Goal: Transaction & Acquisition: Purchase product/service

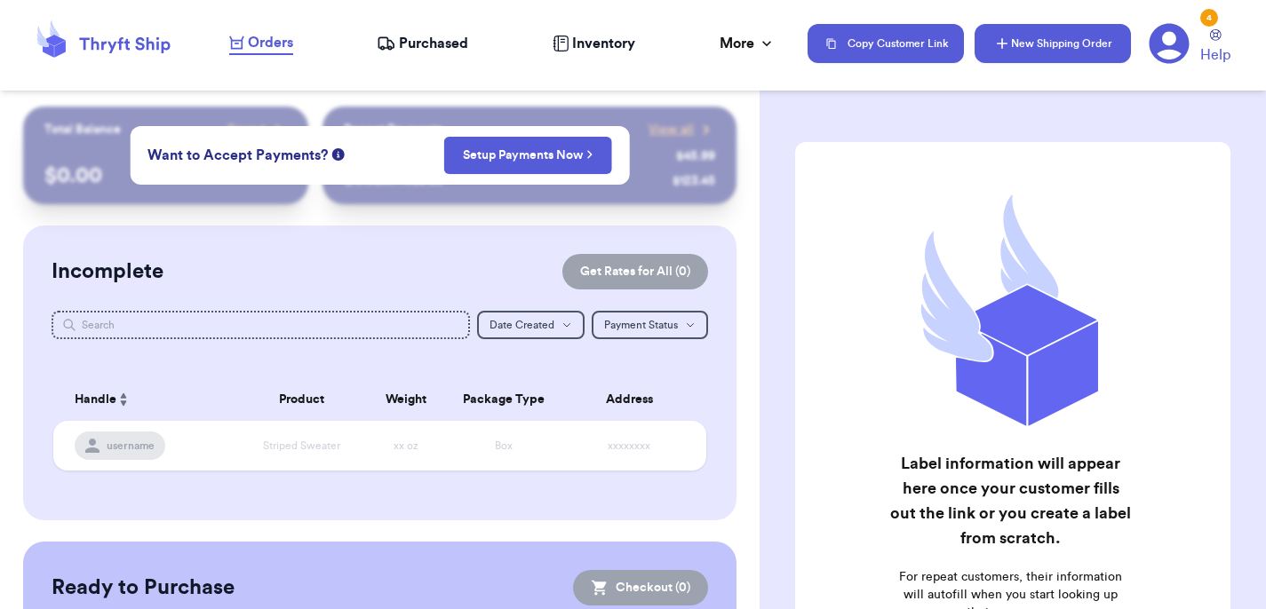
click at [1064, 40] on button "New Shipping Order" at bounding box center [1052, 43] width 156 height 39
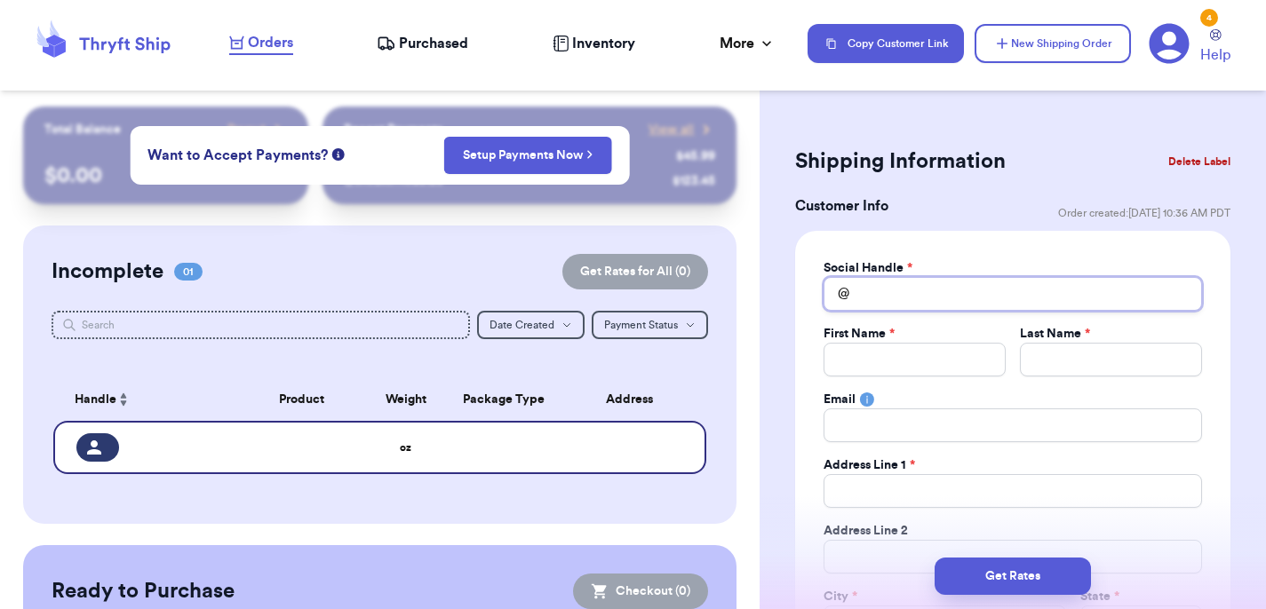
click at [887, 295] on input "Total Amount Paid" at bounding box center [1012, 294] width 378 height 34
type input "s"
type input "sp"
type input "spe"
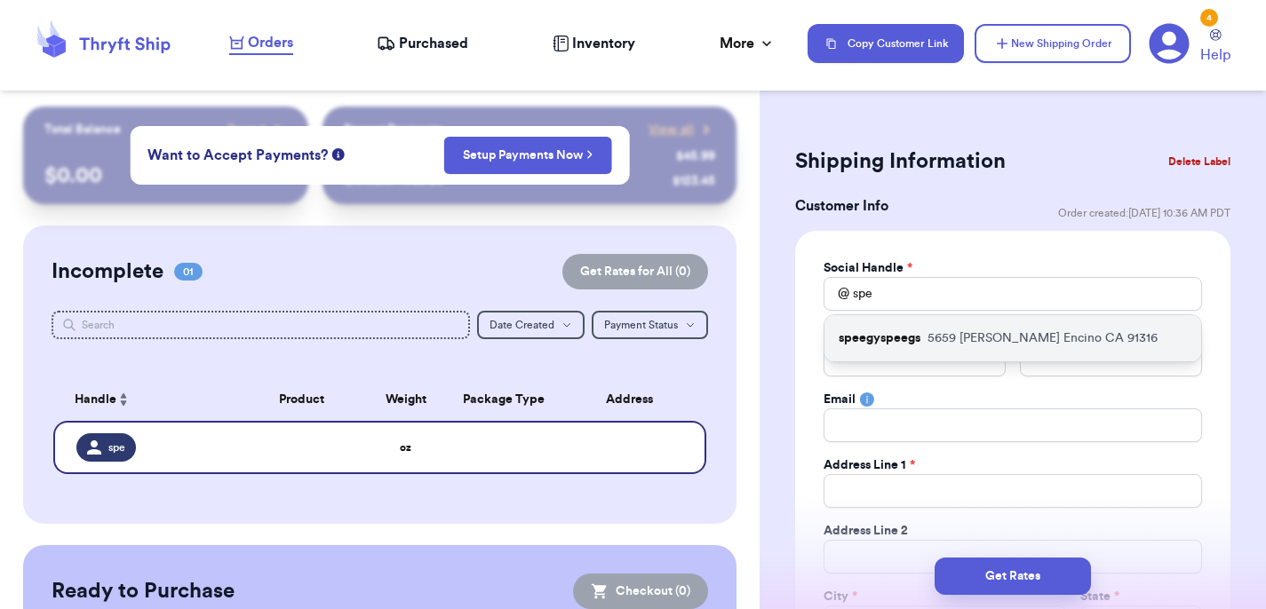
click at [896, 344] on p "speegyspeegs" at bounding box center [880, 339] width 82 height 18
type input "speegyspeegs"
type input "Lauren"
type input "Spiegel"
type input "[EMAIL_ADDRESS][DOMAIN_NAME]"
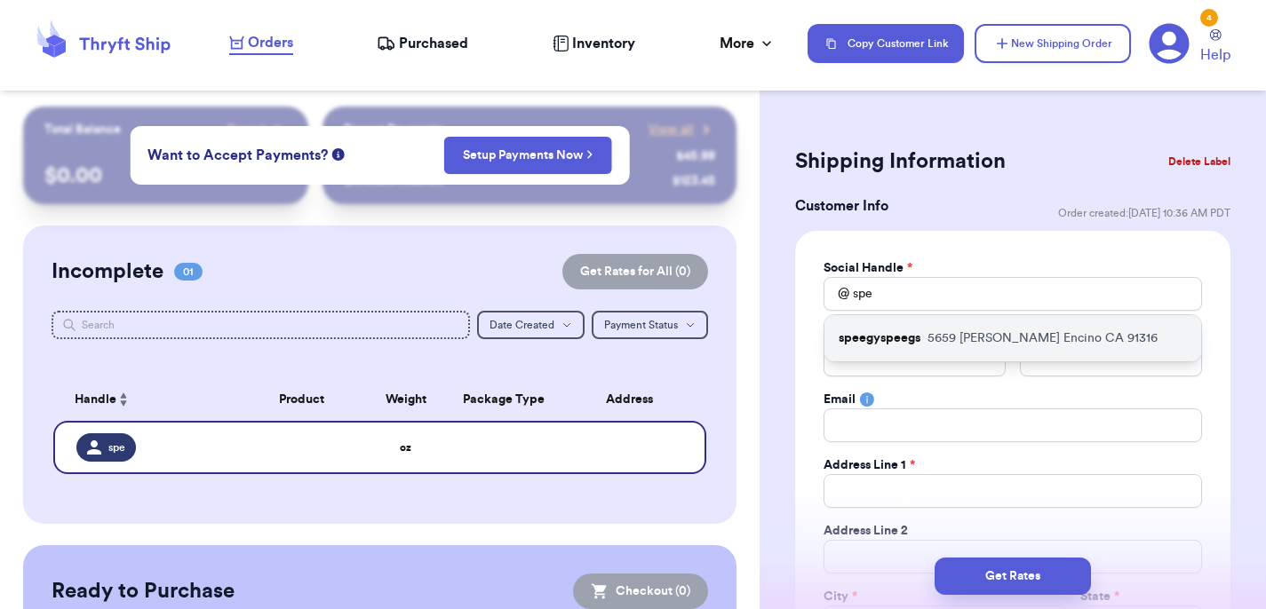
type input "5659 [PERSON_NAME]"
type input "Encino"
select select "CA"
type input "91316"
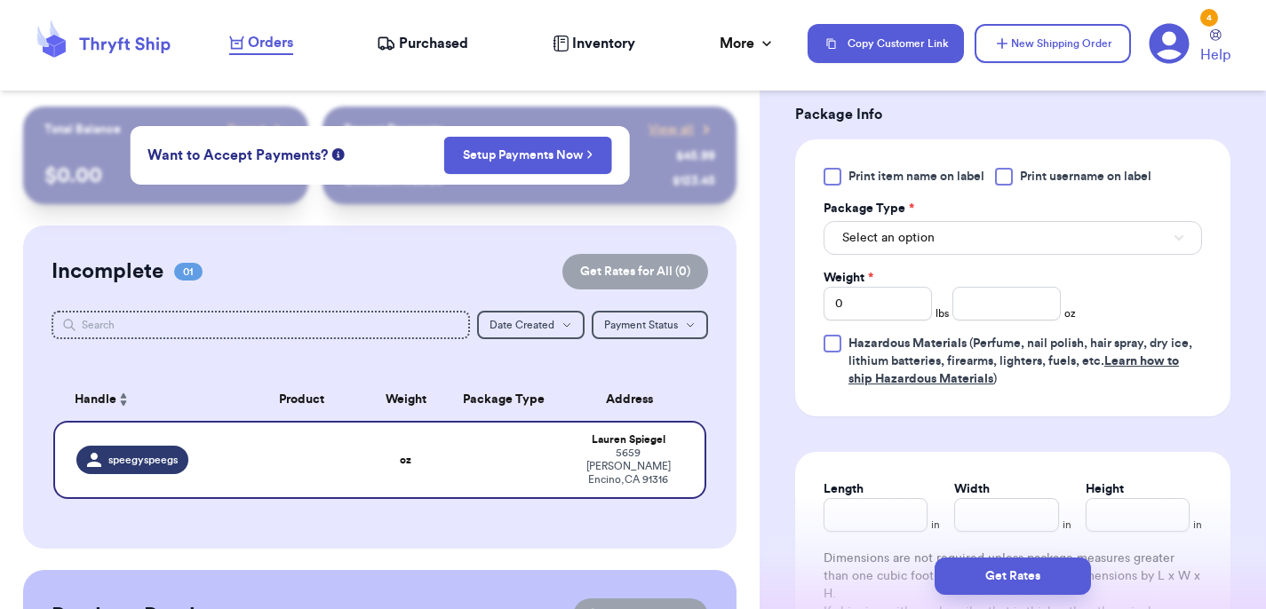
scroll to position [1038, 0]
click at [998, 313] on input "number" at bounding box center [1006, 306] width 108 height 34
type input "7"
click at [937, 244] on button "Select an option" at bounding box center [1012, 240] width 378 height 34
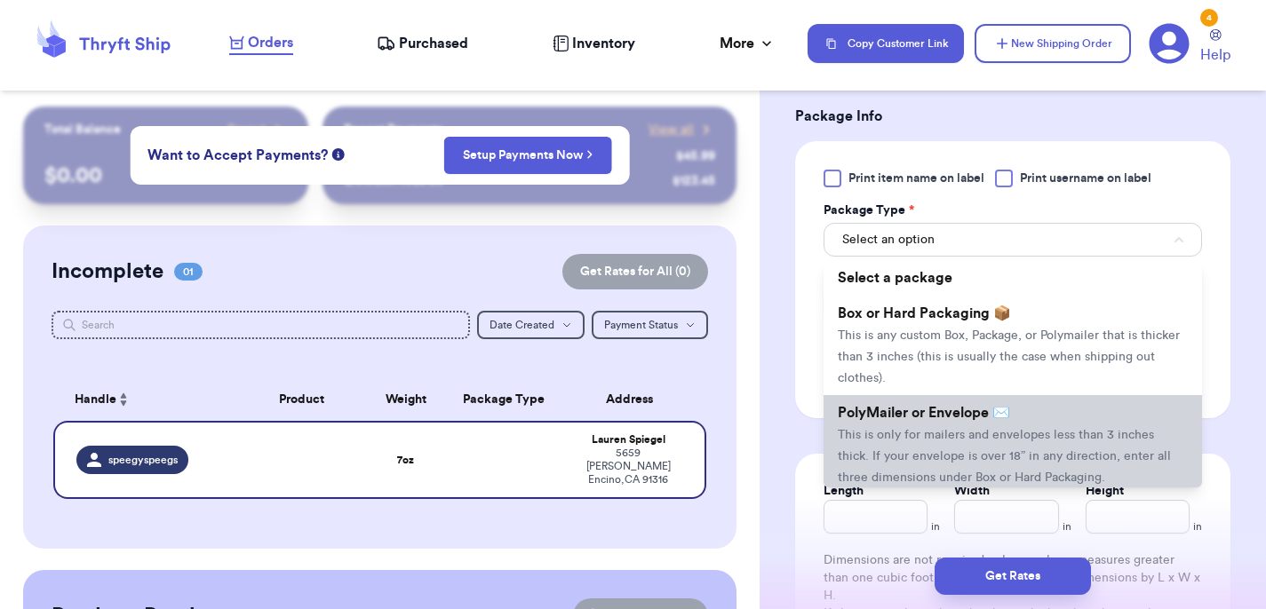
click at [924, 426] on li "PolyMailer or Envelope ✉️ This is only for mailers and envelopes less than 3 in…" at bounding box center [1012, 444] width 378 height 99
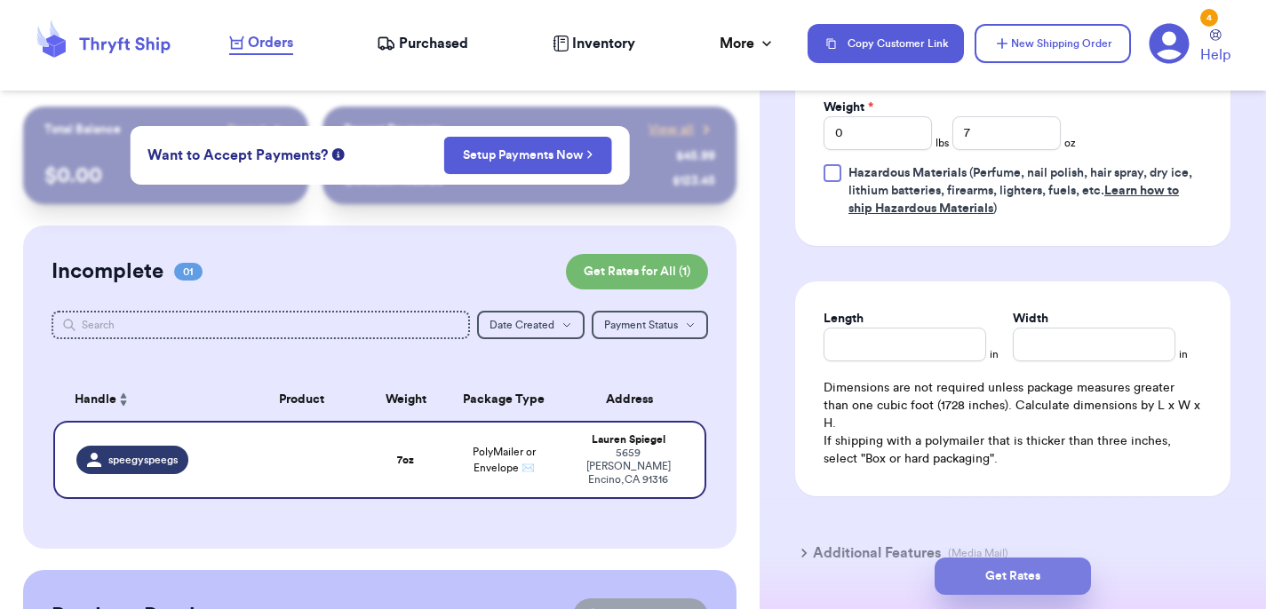
click at [1008, 563] on button "Get Rates" at bounding box center [1013, 576] width 156 height 37
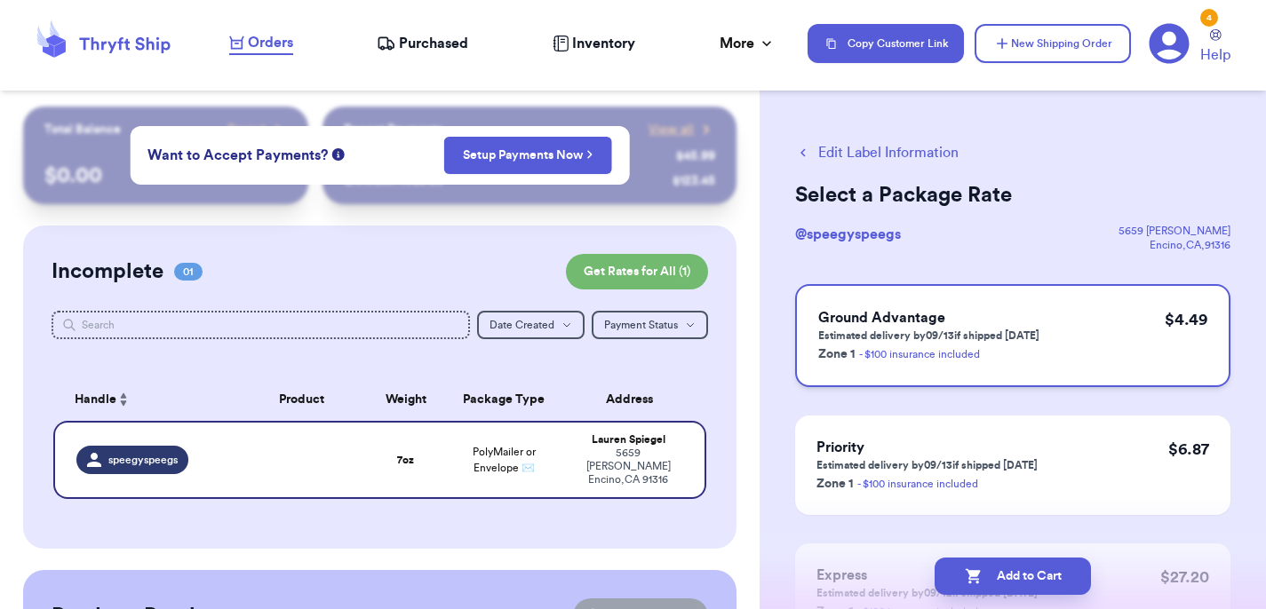
scroll to position [99, 0]
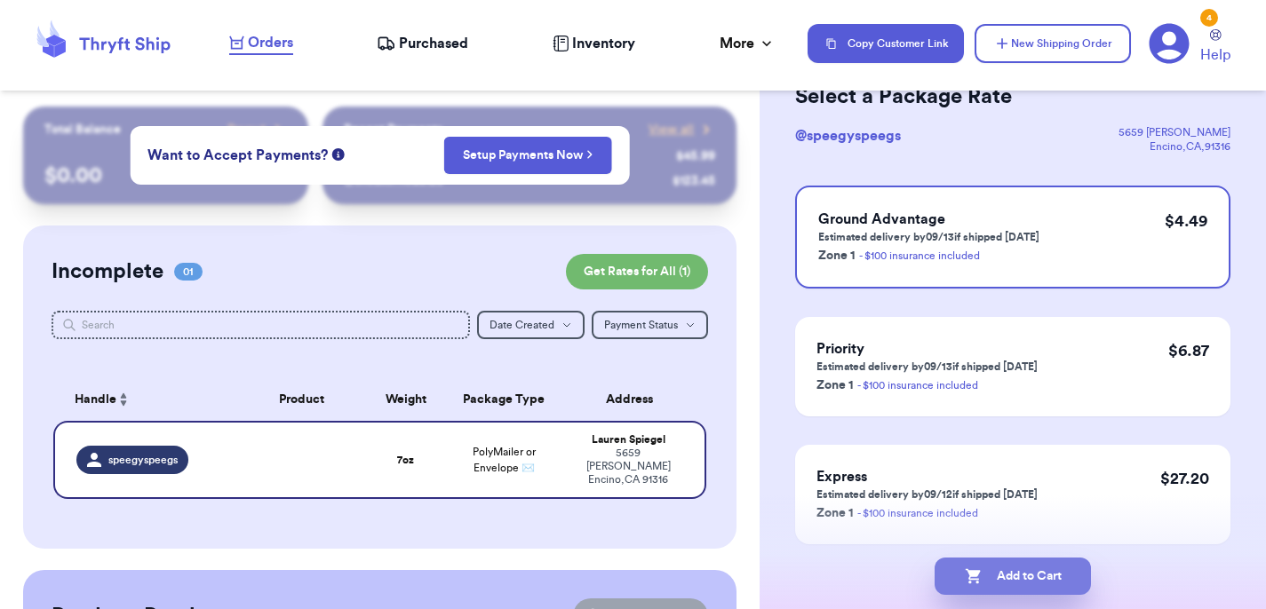
click at [1050, 564] on button "Add to Cart" at bounding box center [1013, 576] width 156 height 37
checkbox input "true"
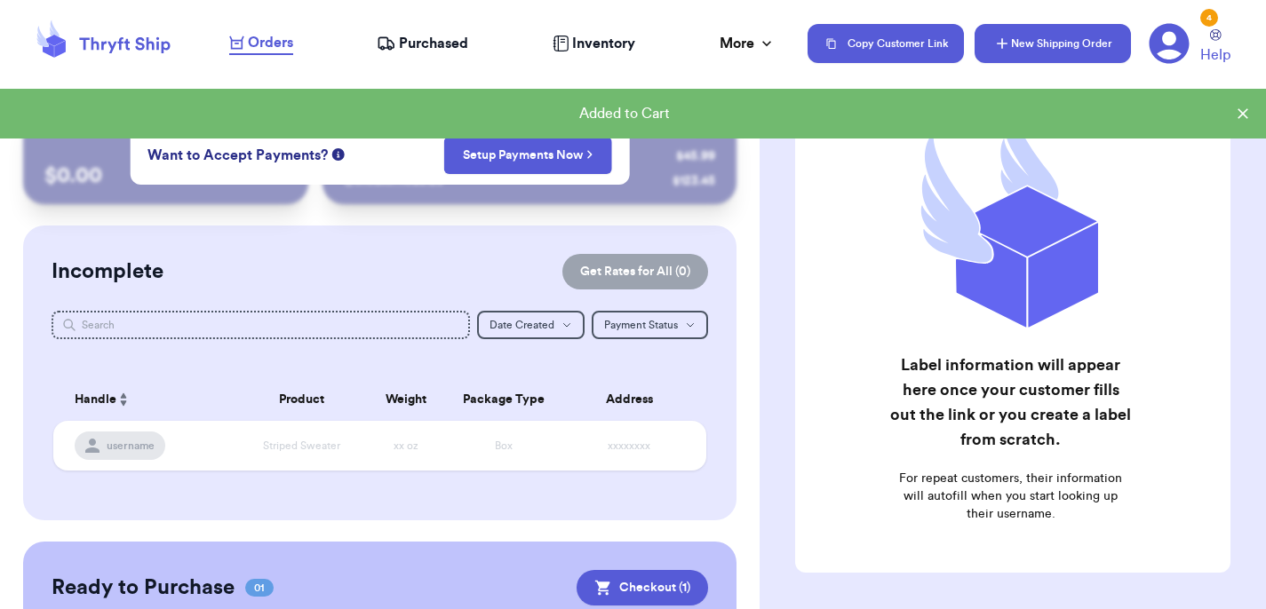
click at [1053, 39] on button "New Shipping Order" at bounding box center [1052, 43] width 156 height 39
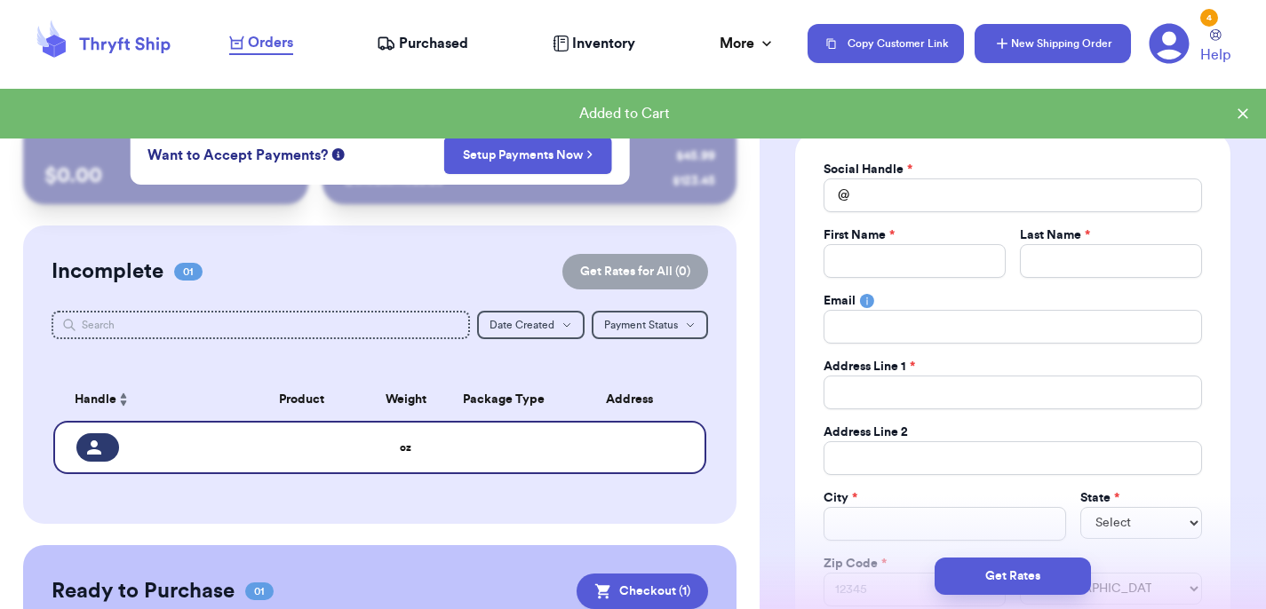
scroll to position [0, 0]
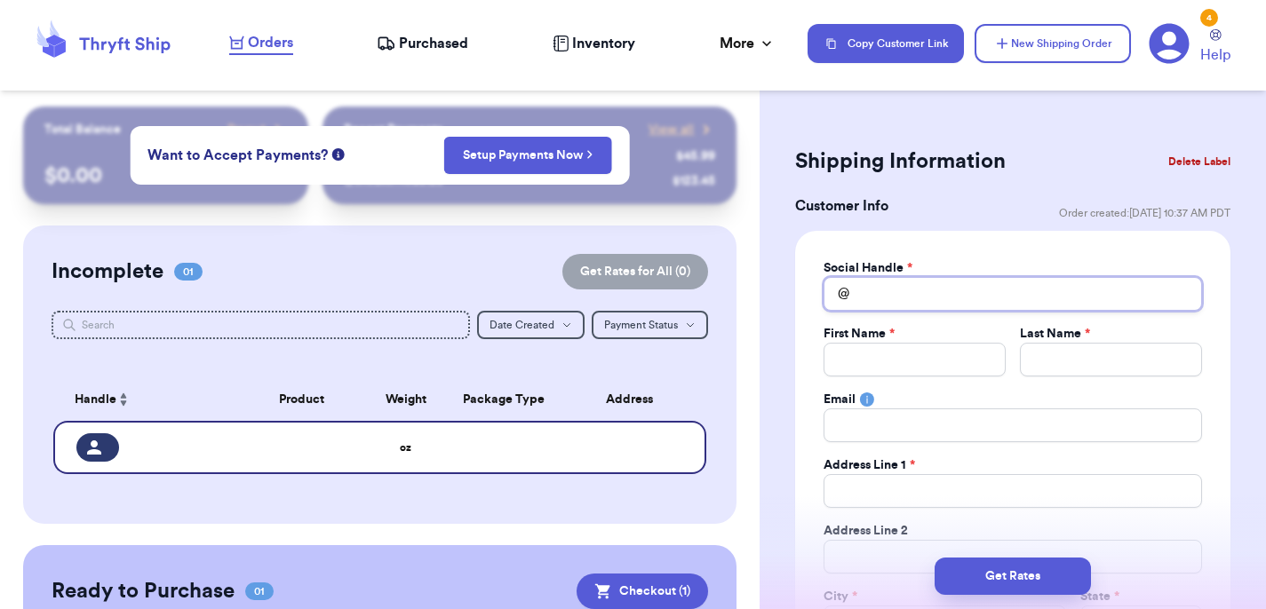
click at [944, 292] on input "Total Amount Paid" at bounding box center [1012, 294] width 378 height 34
type input "n"
type input "ni"
type input "nic"
type input "nico"
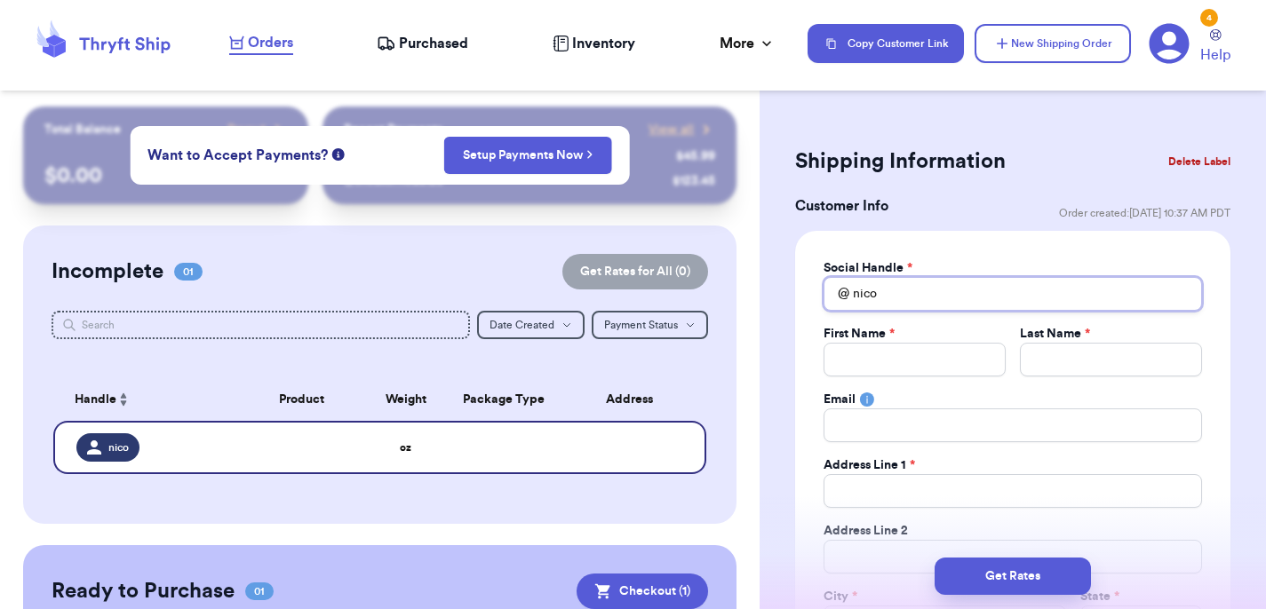
type input "[PERSON_NAME]"
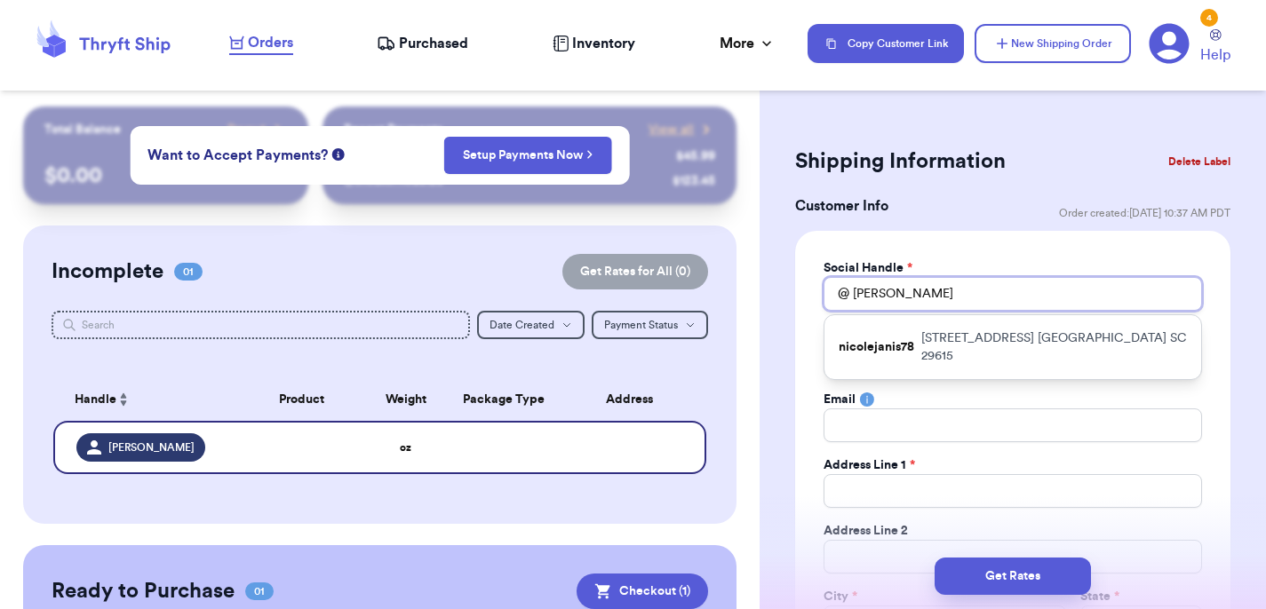
type input "[PERSON_NAME]"
type input "nico"
type input "nic"
type input "ni"
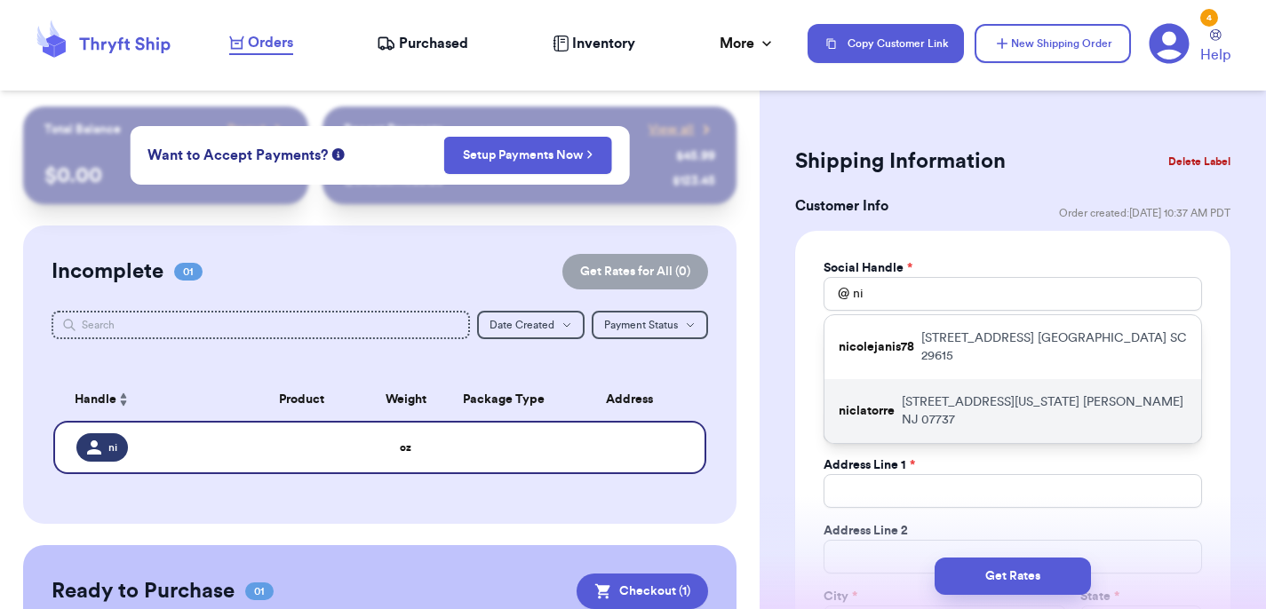
click at [935, 394] on p "[STREET_ADDRESS][US_STATE][PERSON_NAME]" at bounding box center [1044, 412] width 285 height 36
type input "niclatorre"
type input "[PERSON_NAME]"
type input "[PERSON_NAME][EMAIL_ADDRESS][PERSON_NAME][DOMAIN_NAME]"
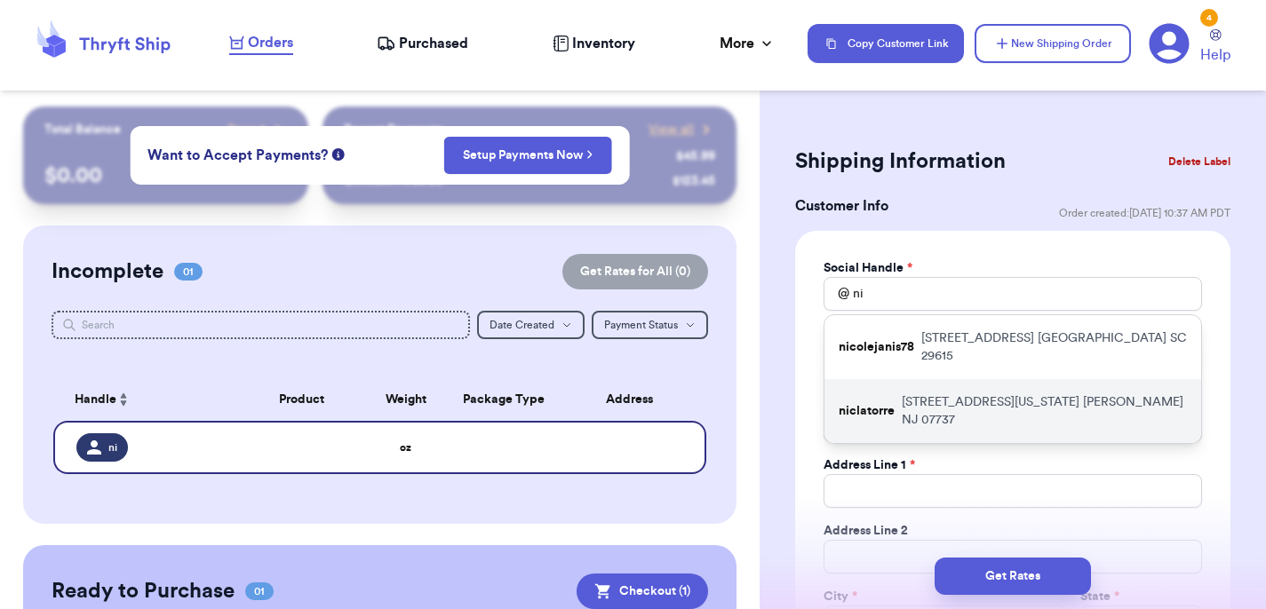
type input "[STREET_ADDRESS][US_STATE]"
type input "[PERSON_NAME]"
select select "NJ"
type input "07737"
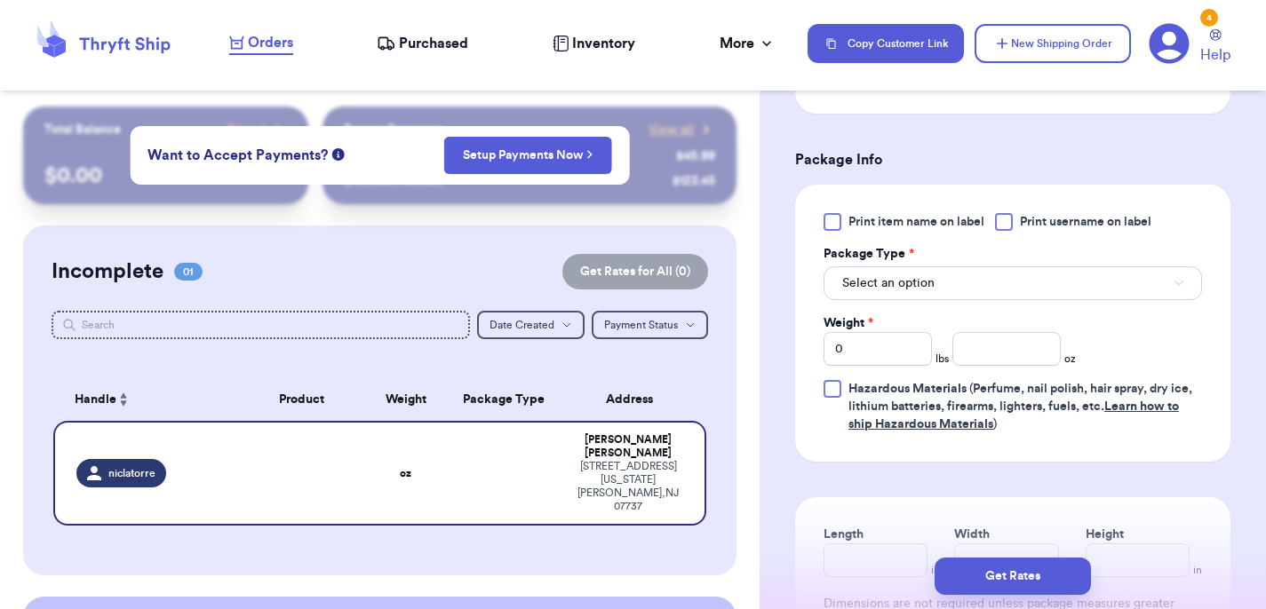
scroll to position [1002, 0]
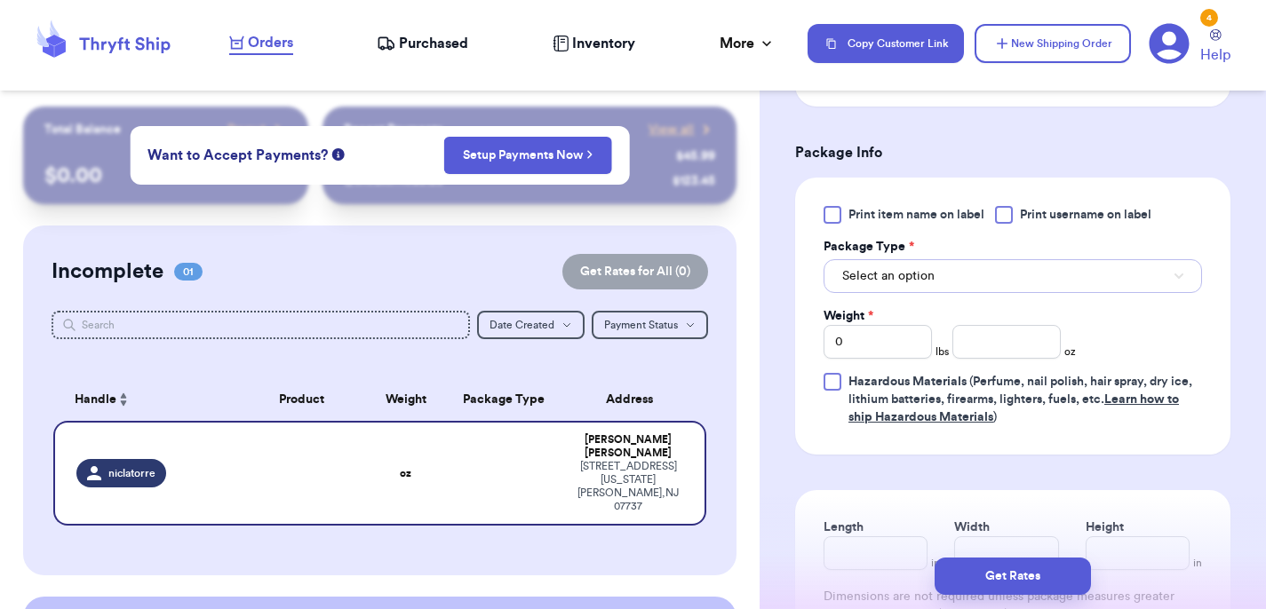
click at [978, 283] on button "Select an option" at bounding box center [1012, 276] width 378 height 34
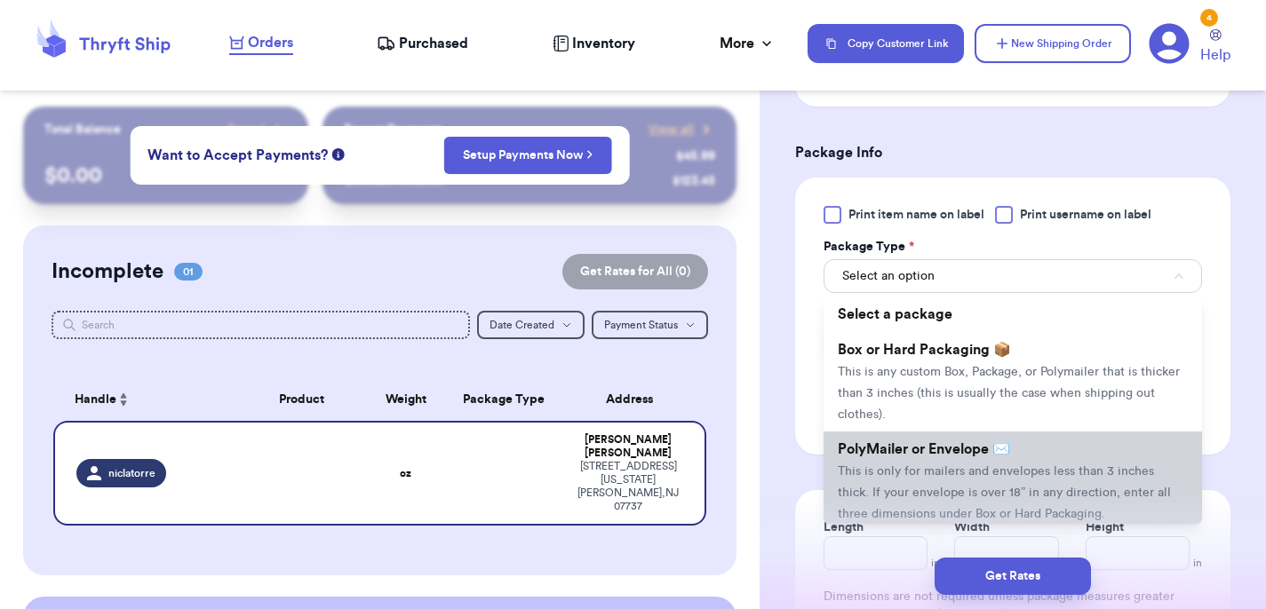
click at [941, 481] on span "This is only for mailers and envelopes less than 3 inches thick. If your envelo…" at bounding box center [1004, 492] width 333 height 55
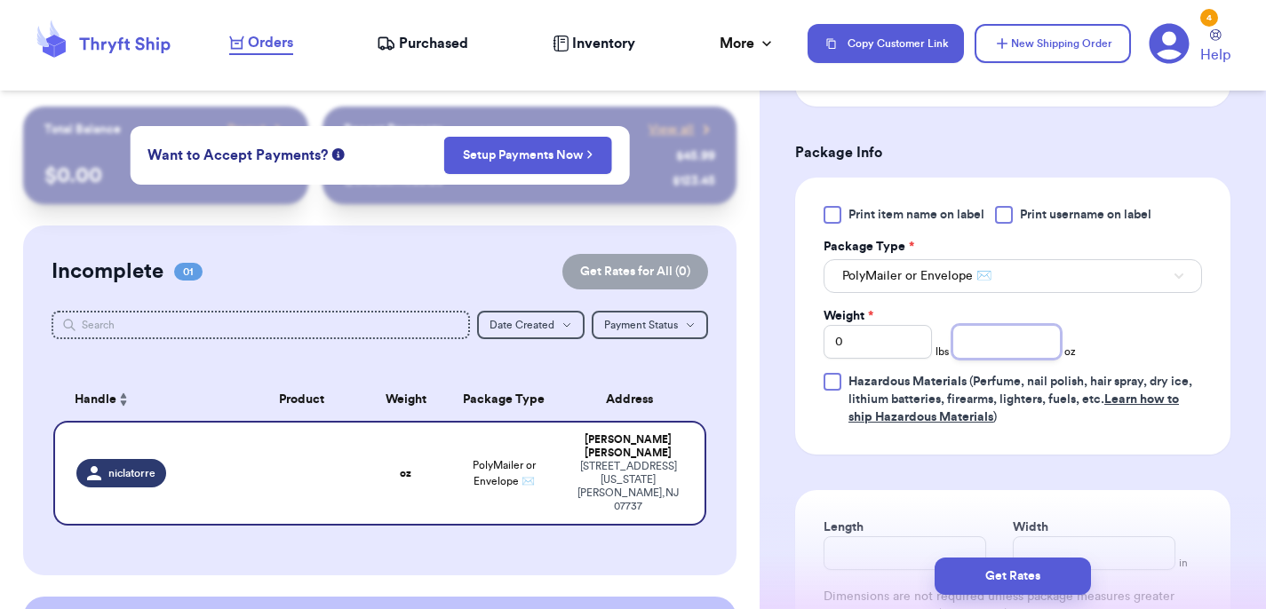
click at [983, 338] on input "number" at bounding box center [1006, 342] width 108 height 34
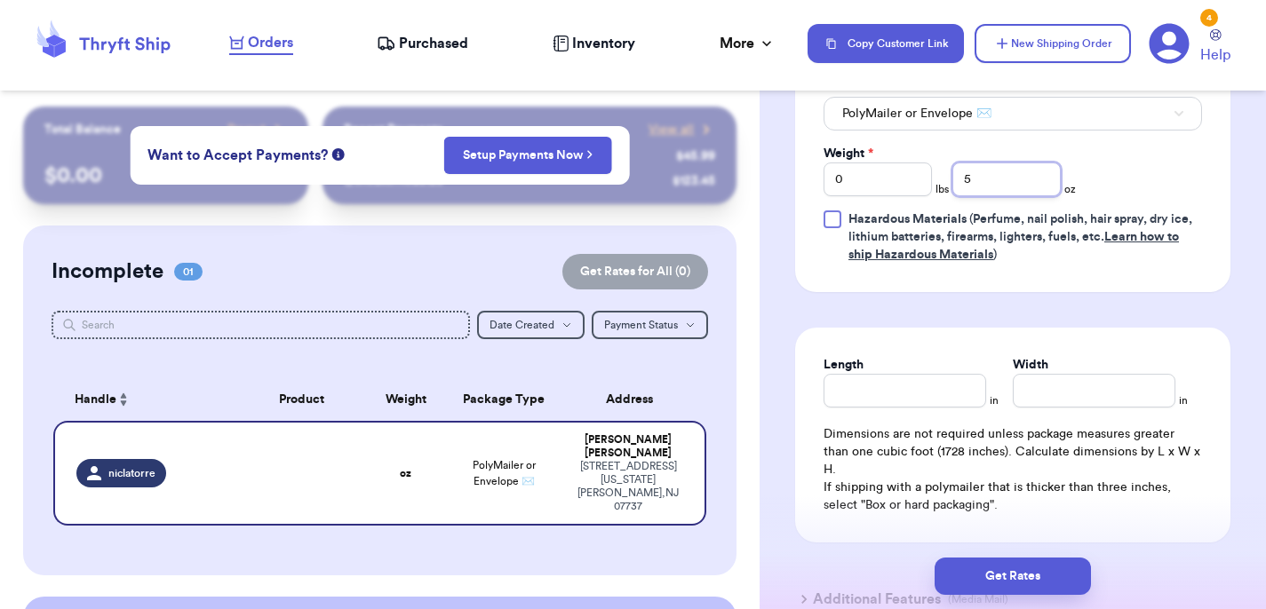
scroll to position [1185, 0]
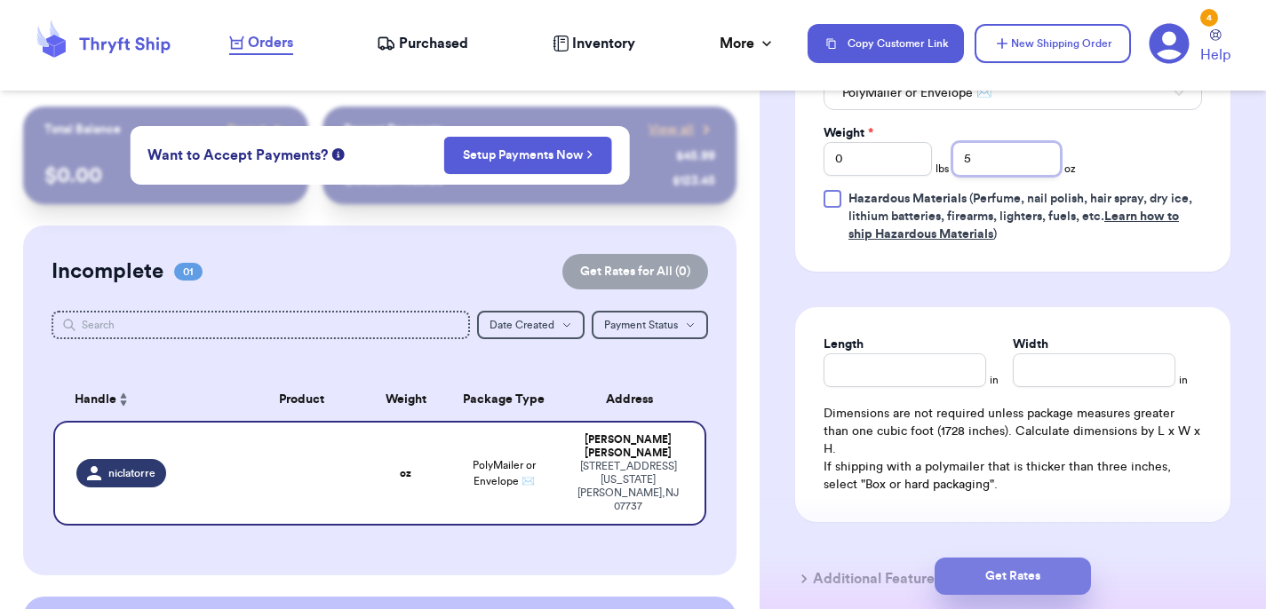
type input "5"
click at [1045, 564] on button "Get Rates" at bounding box center [1013, 576] width 156 height 37
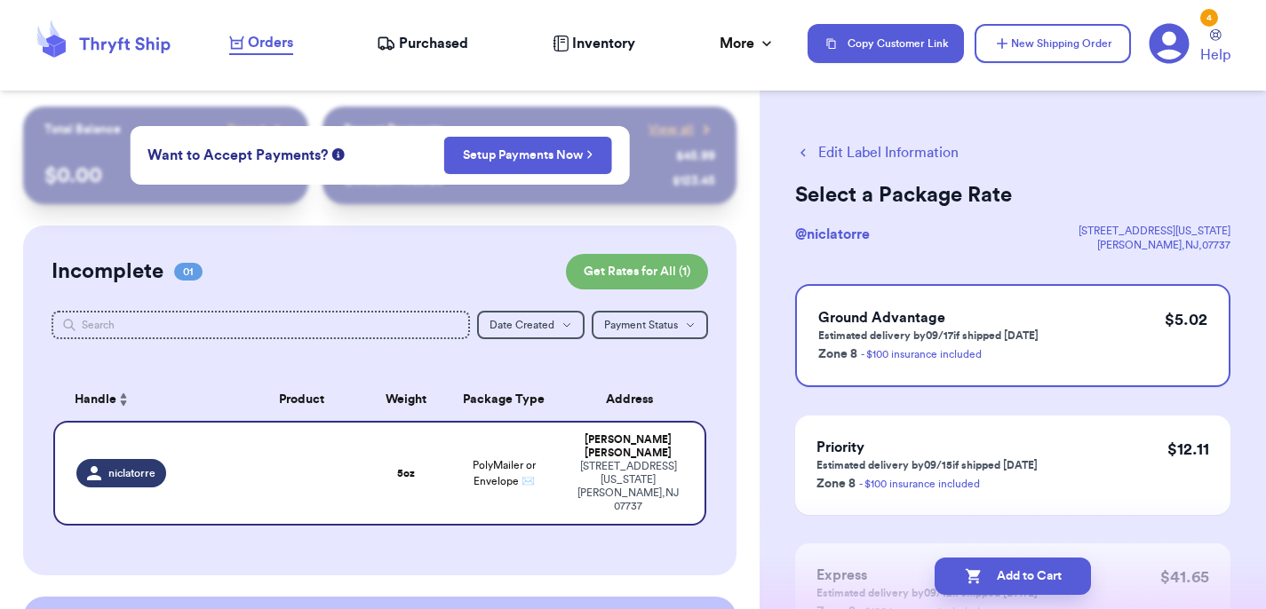
scroll to position [155, 0]
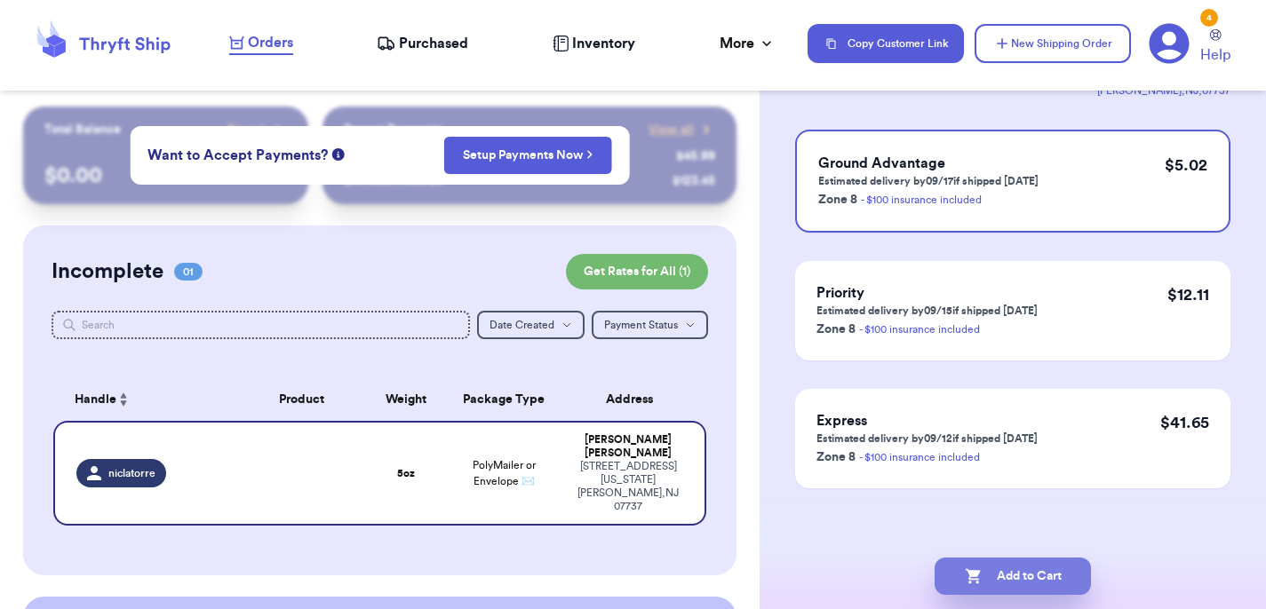
click at [1049, 569] on button "Add to Cart" at bounding box center [1013, 576] width 156 height 37
checkbox input "true"
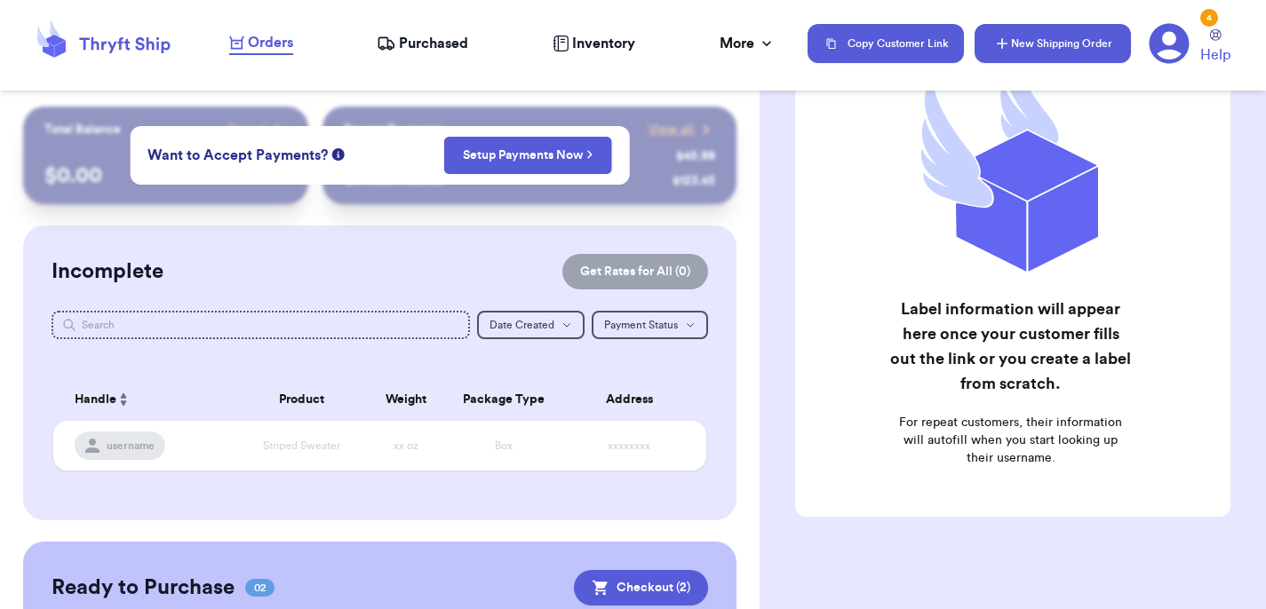
click at [1046, 37] on button "New Shipping Order" at bounding box center [1052, 43] width 156 height 39
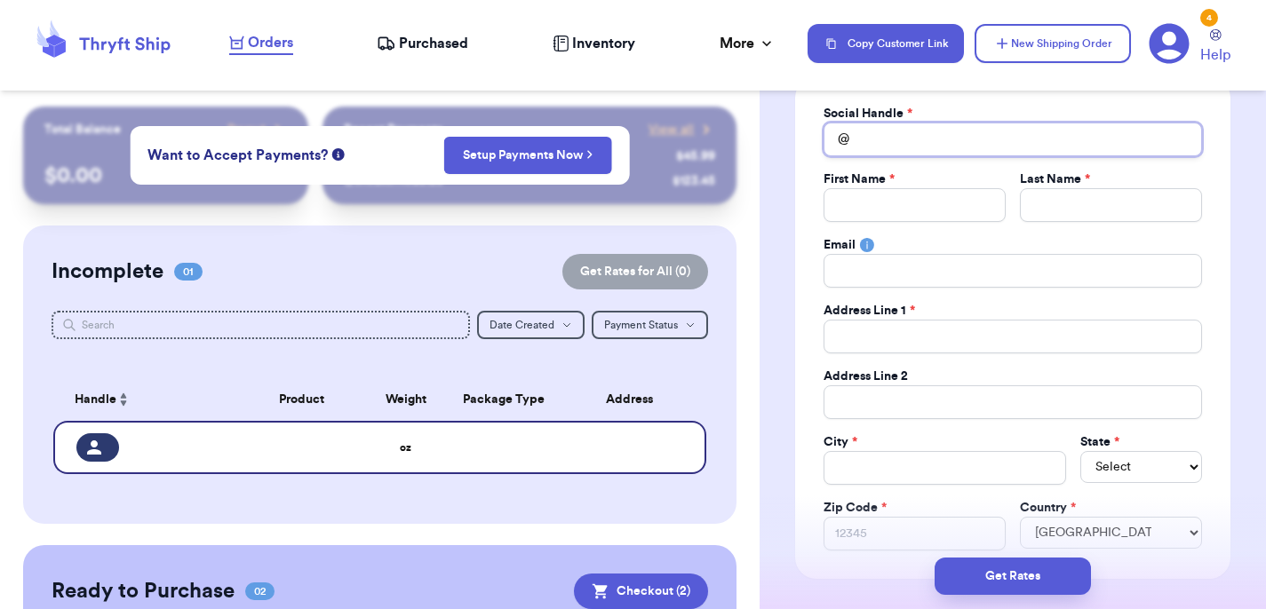
click at [870, 137] on input "Total Amount Paid" at bounding box center [1012, 140] width 378 height 34
type input "r"
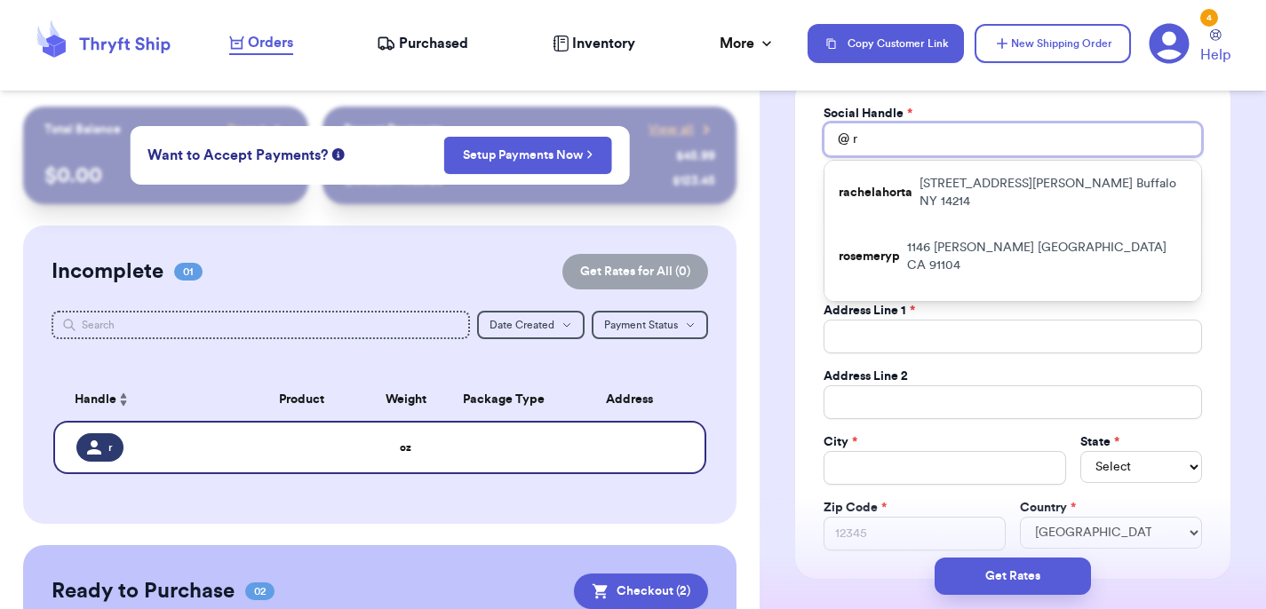
type input "re"
type input "reb"
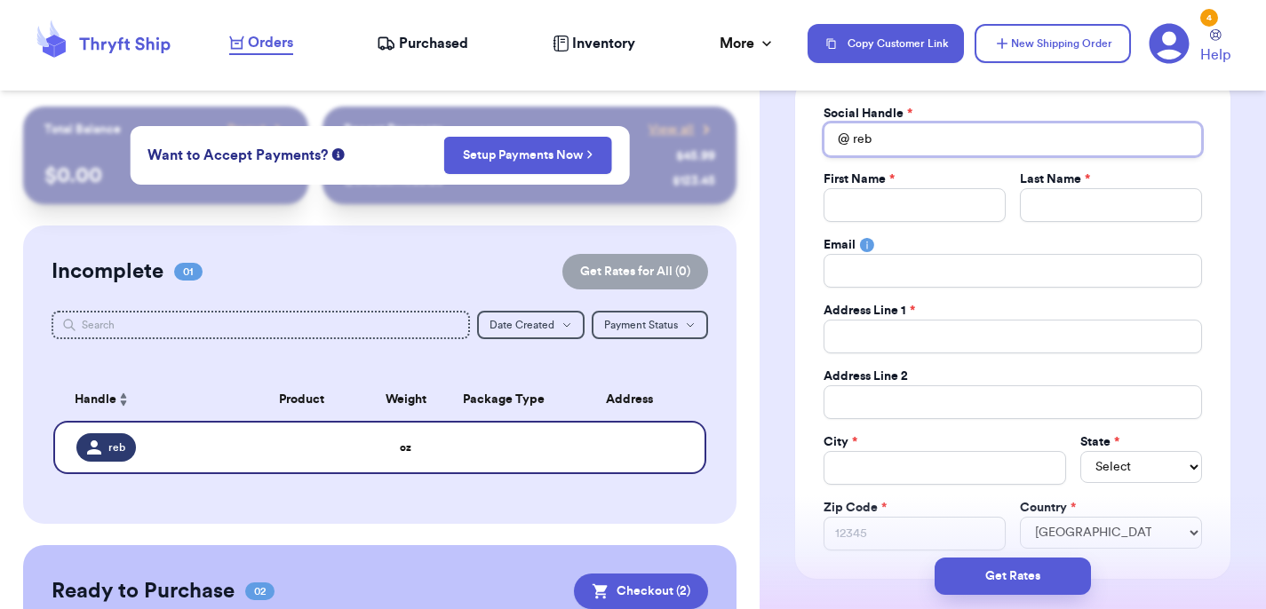
type input "re"
type input "r"
type input "m"
type input "mc"
type input "m"
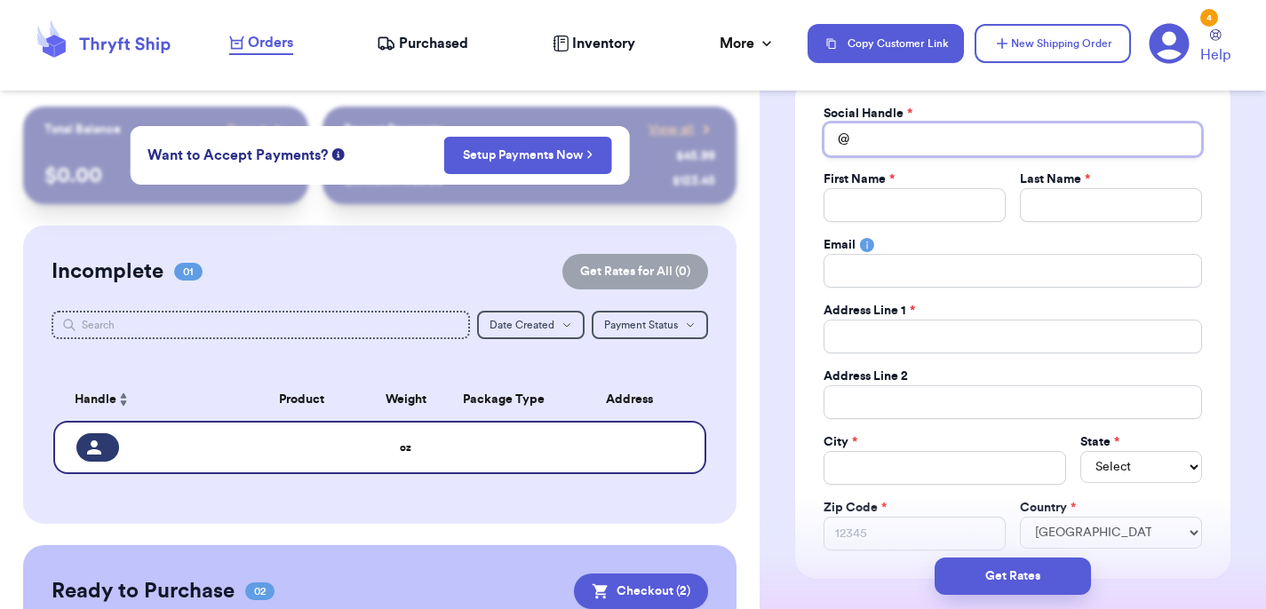
type input "b"
type input "br"
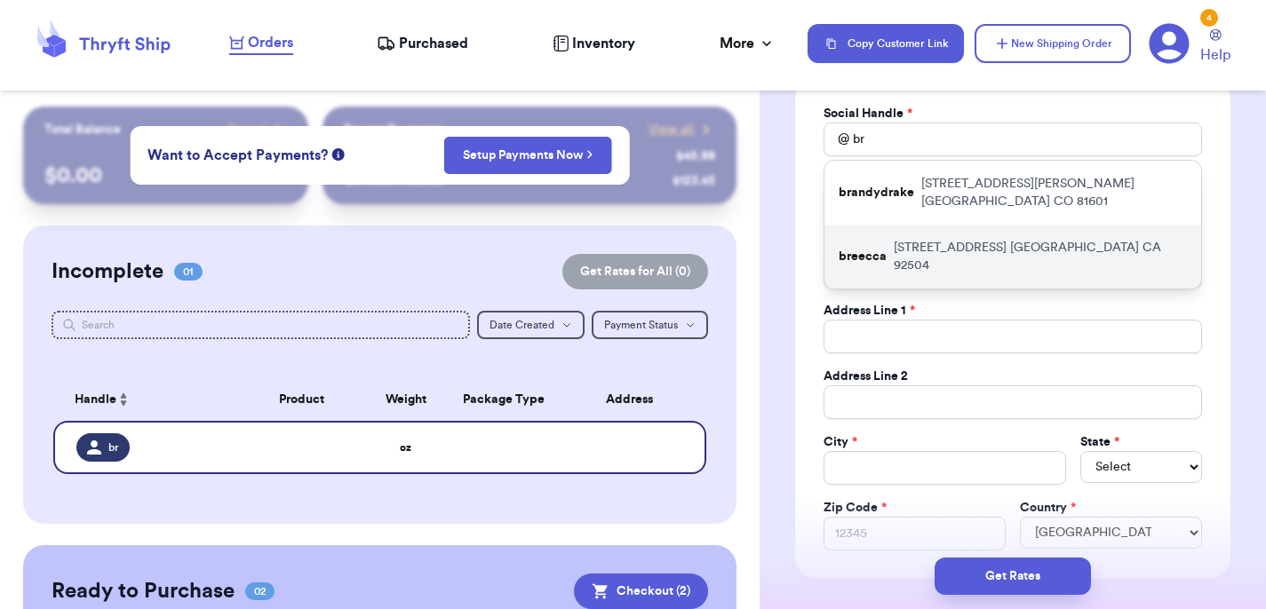
click at [987, 245] on p "[STREET_ADDRESS]" at bounding box center [1040, 257] width 293 height 36
type input "breecca"
type input "[PERSON_NAME]"
type input "[EMAIL_ADDRESS][DOMAIN_NAME]"
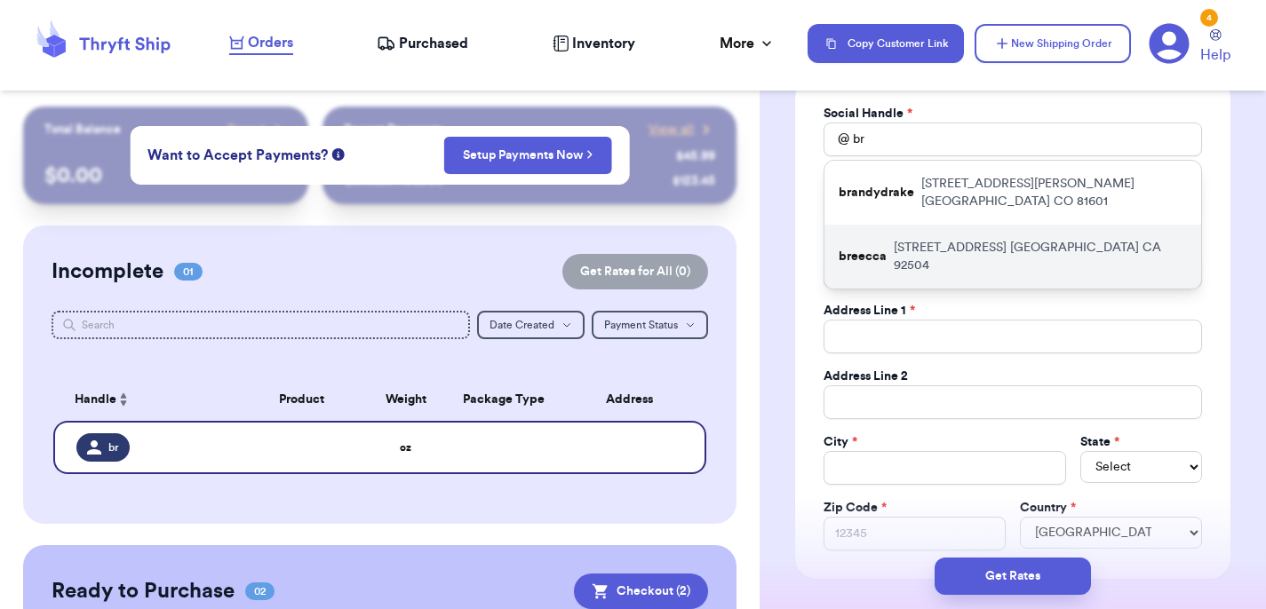
type input "[STREET_ADDRESS]"
type input "[GEOGRAPHIC_DATA]"
select select "CA"
type input "92504"
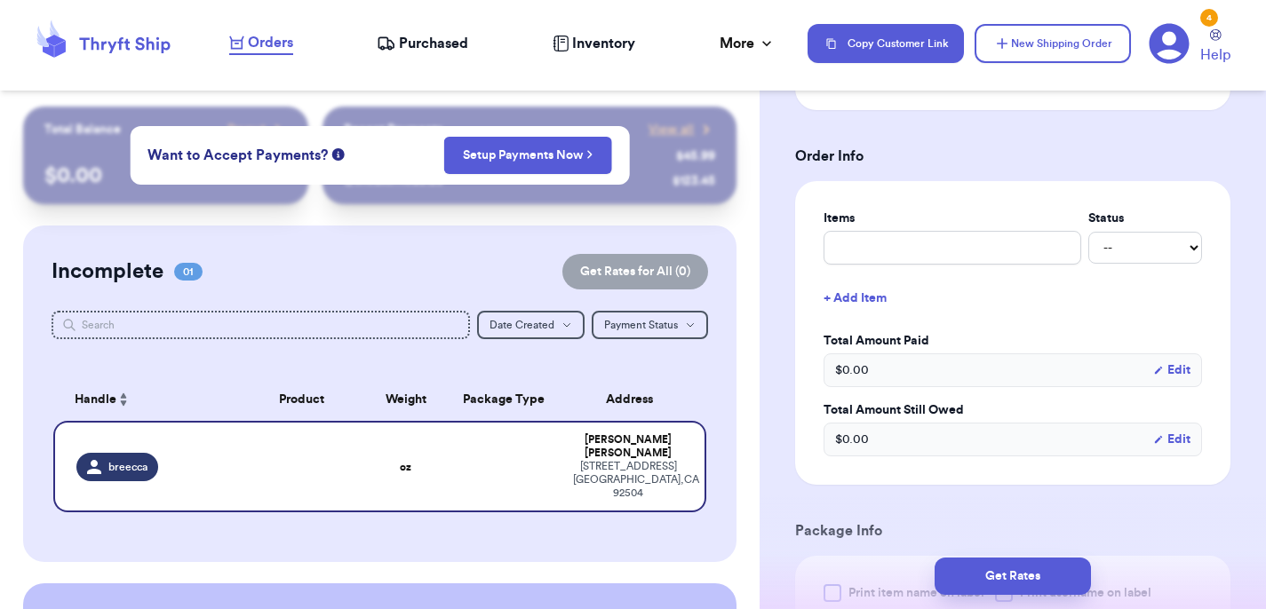
scroll to position [793, 0]
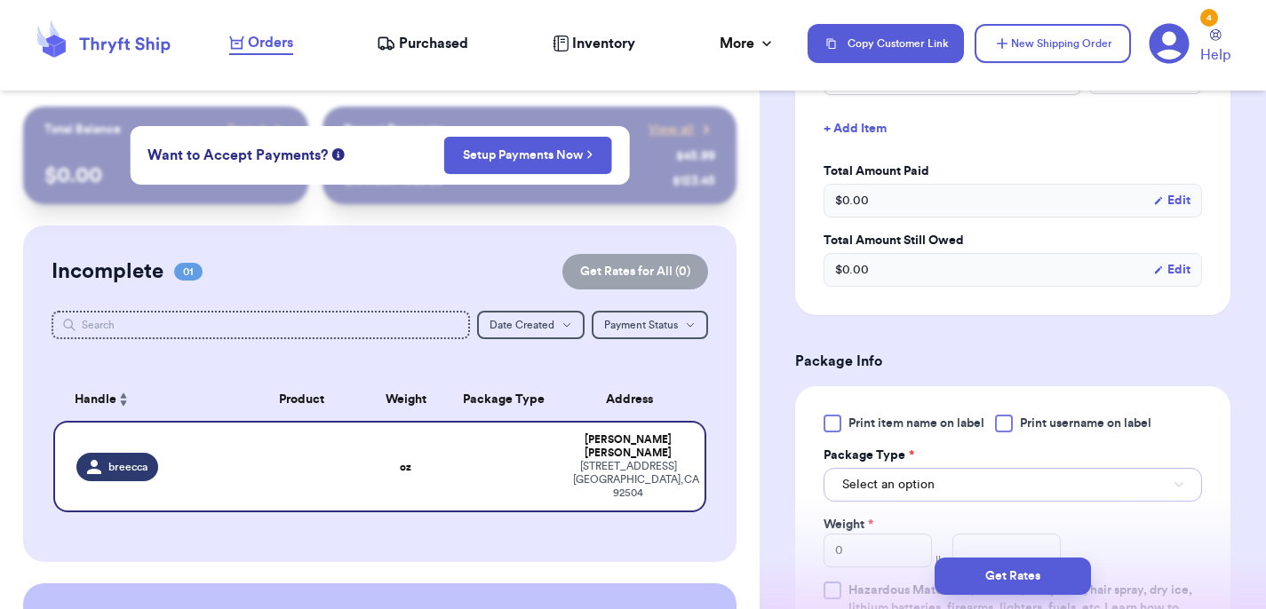
click at [914, 478] on button "Select an option" at bounding box center [1012, 485] width 378 height 34
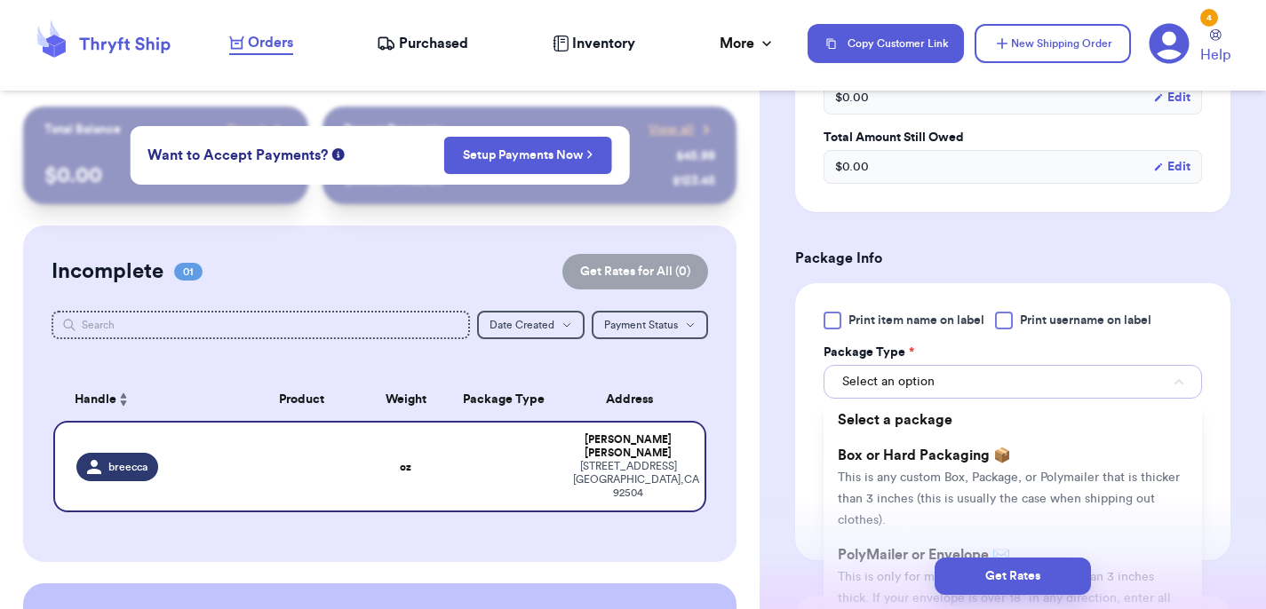
scroll to position [903, 0]
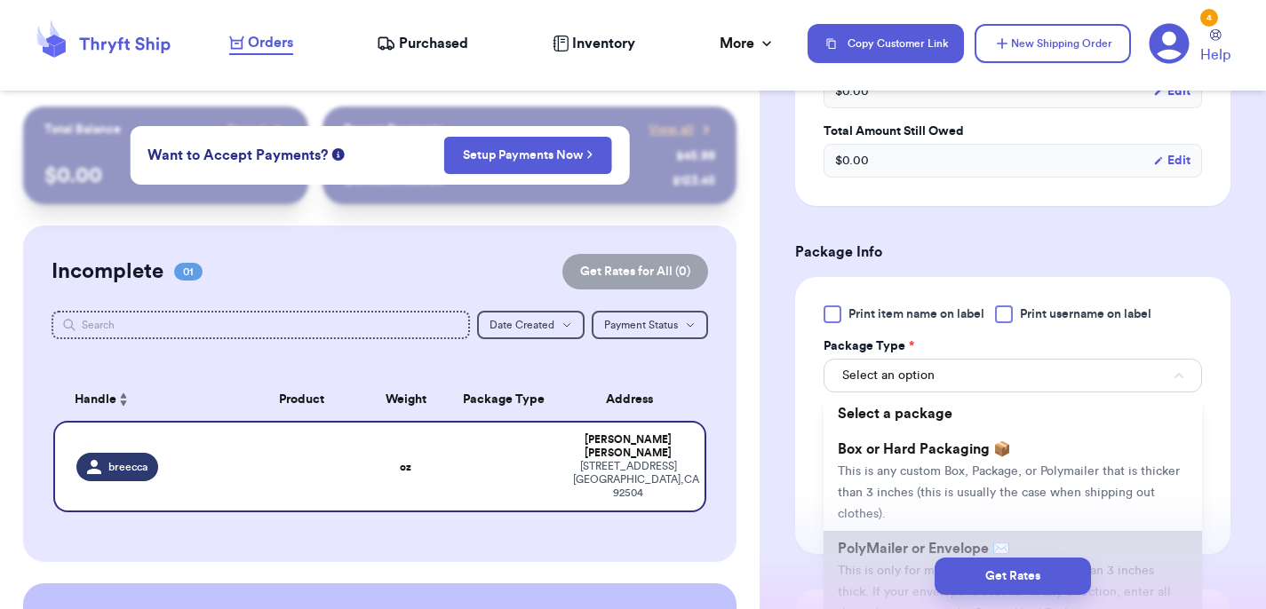
click at [895, 541] on li "PolyMailer or Envelope ✉️ This is only for mailers and envelopes less than 3 in…" at bounding box center [1012, 580] width 378 height 99
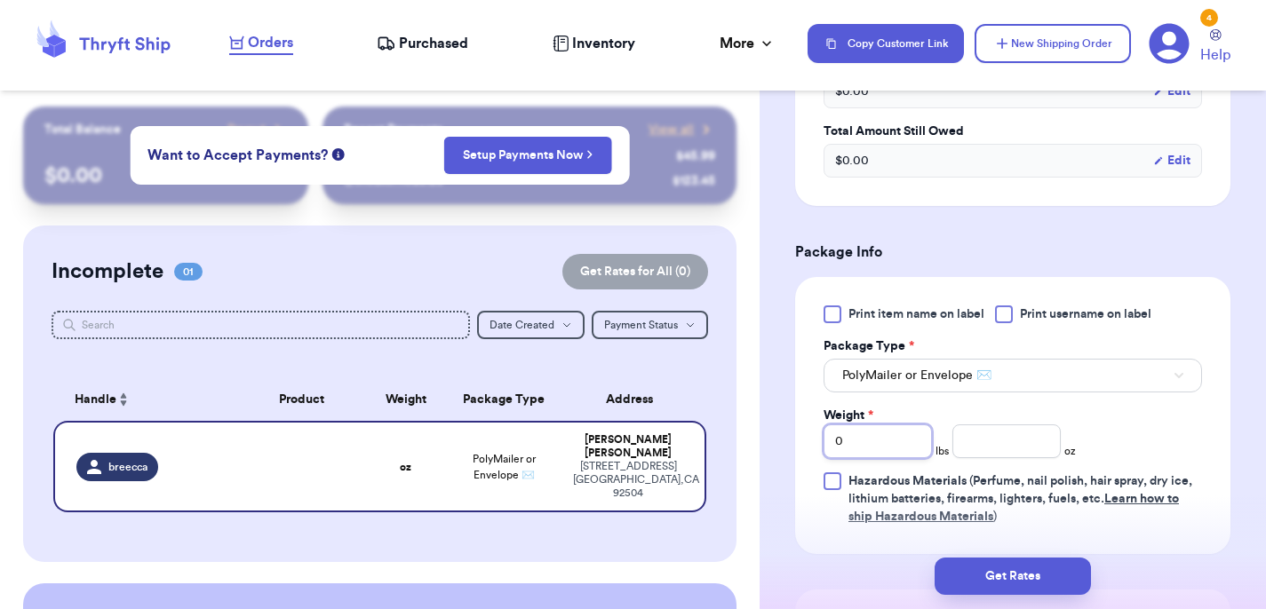
drag, startPoint x: 854, startPoint y: 442, endPoint x: 810, endPoint y: 432, distance: 44.8
click at [810, 432] on div "Print item name on label Print username on label Package Type * PolyMailer or E…" at bounding box center [1012, 415] width 435 height 277
type input "1"
click at [1017, 444] on input "number" at bounding box center [1006, 442] width 108 height 34
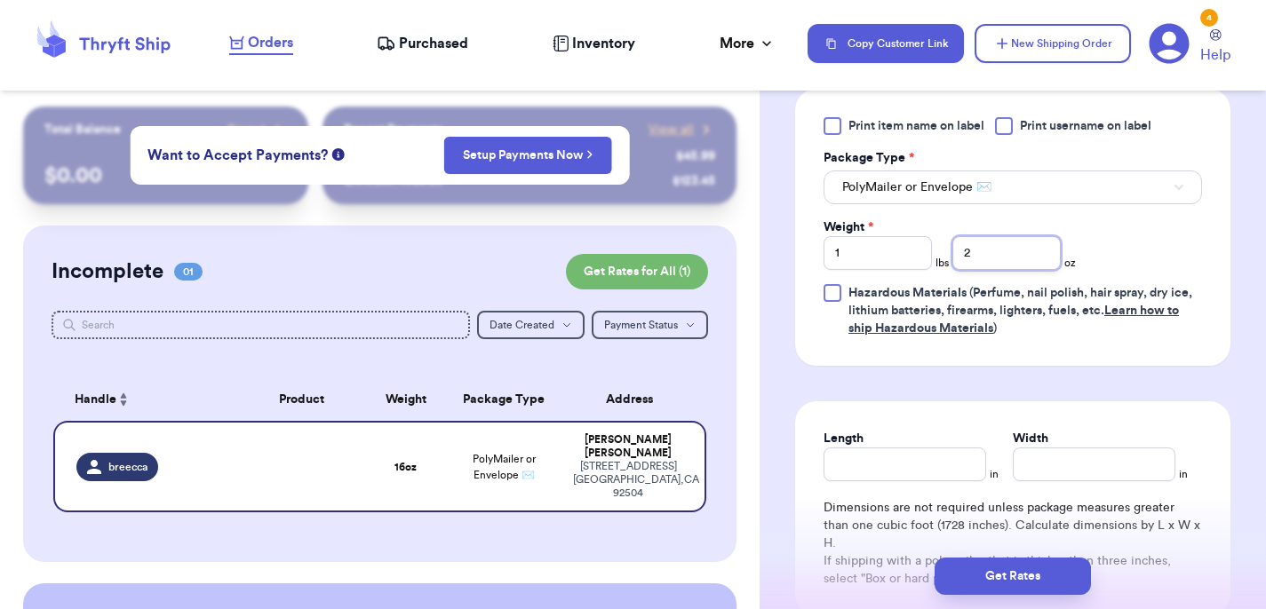
scroll to position [1116, 0]
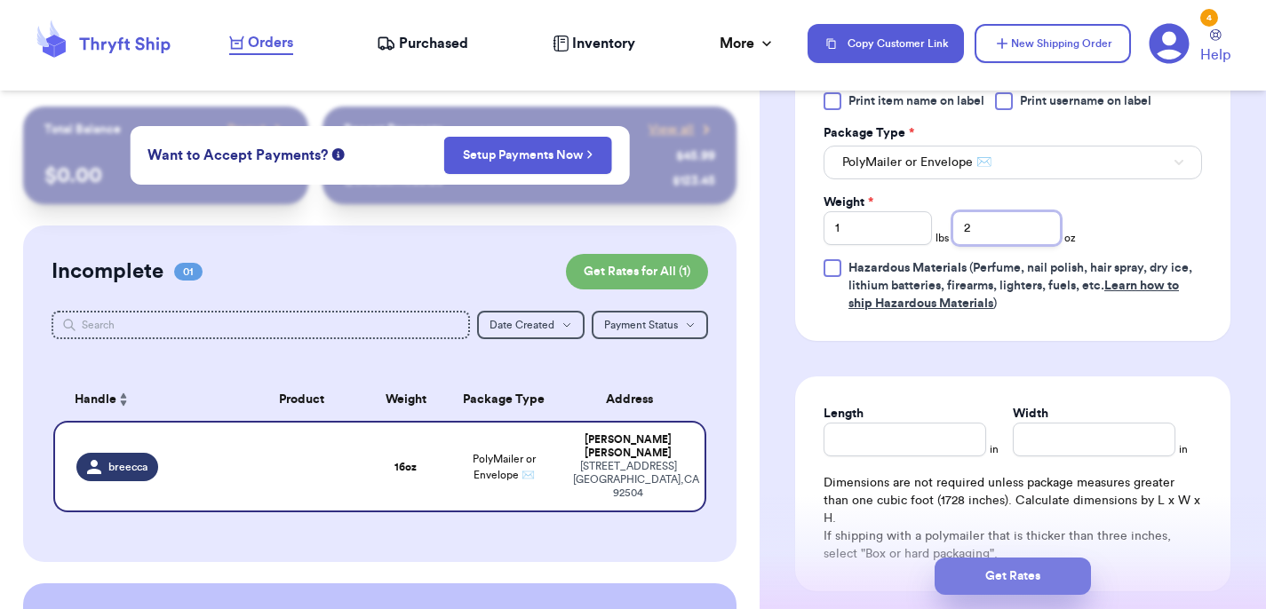
type input "2"
click at [1035, 566] on button "Get Rates" at bounding box center [1013, 576] width 156 height 37
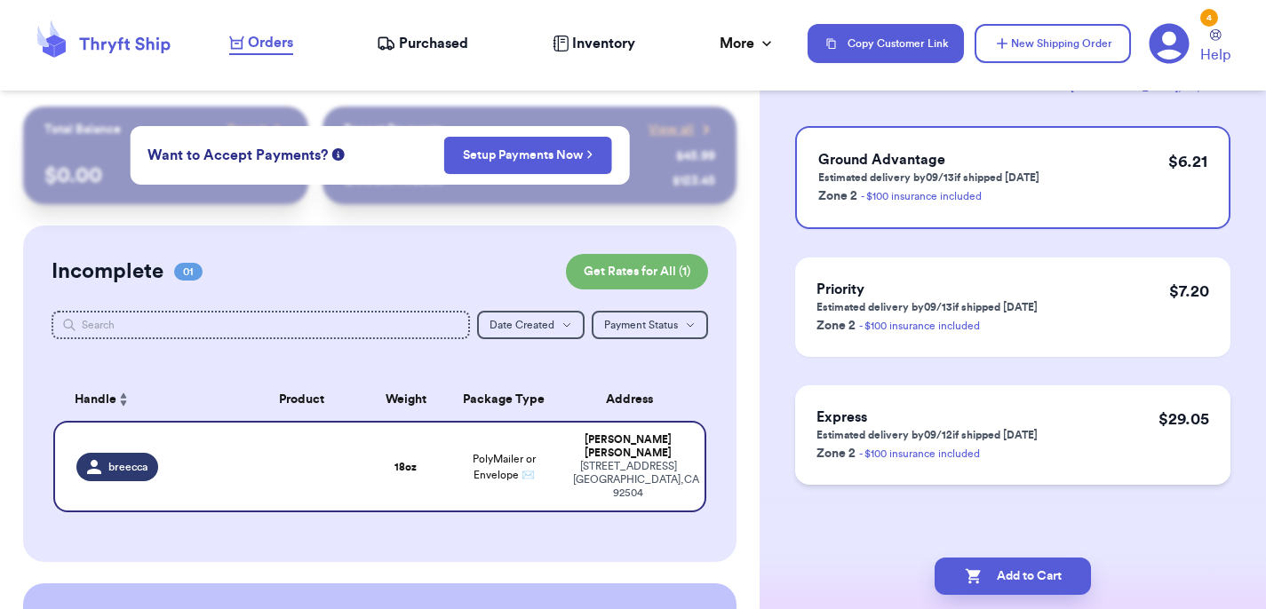
scroll to position [157, 0]
click at [1013, 170] on h3 "Ground Advantage" at bounding box center [928, 160] width 221 height 21
click at [432, 440] on td "18 oz" at bounding box center [406, 466] width 78 height 91
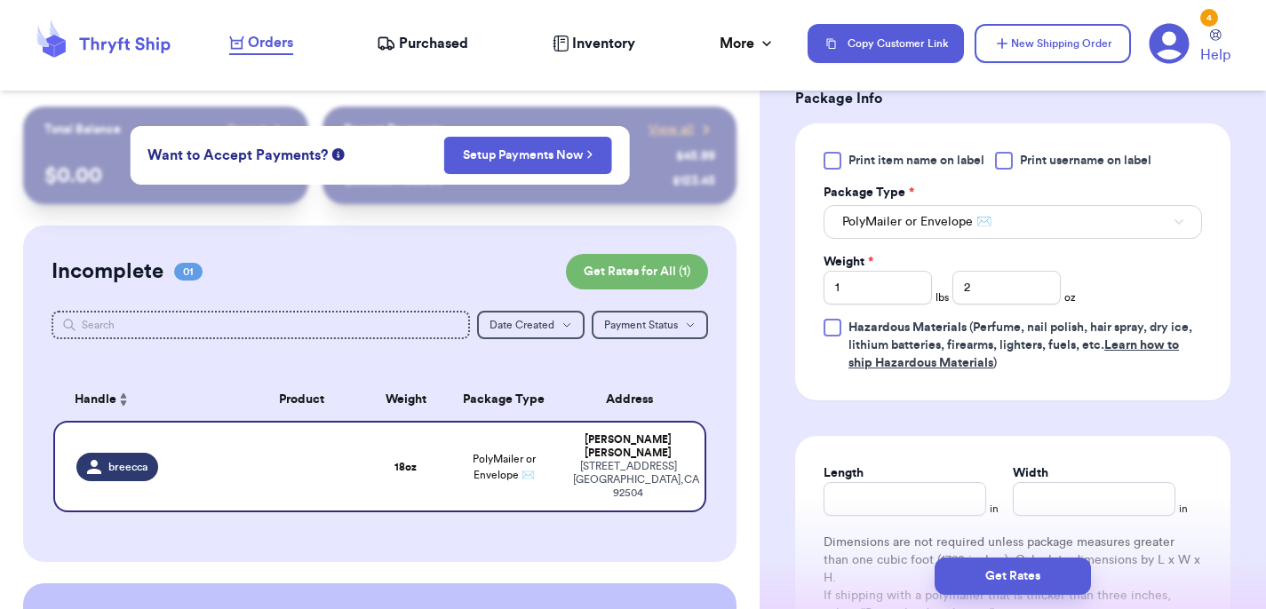
scroll to position [770, 0]
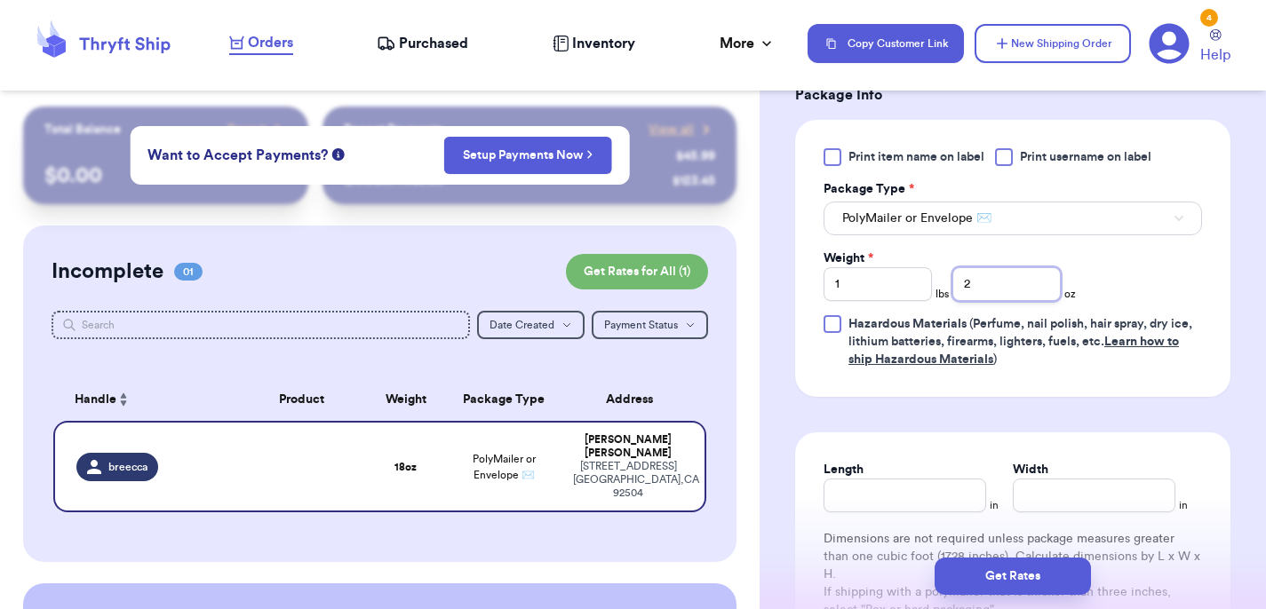
drag, startPoint x: 975, startPoint y: 286, endPoint x: 944, endPoint y: 286, distance: 31.1
click at [944, 286] on div "Weight * 1 lbs 2 oz" at bounding box center [949, 276] width 252 height 52
type input "4"
click at [1031, 563] on button "Get Rates" at bounding box center [1013, 576] width 156 height 37
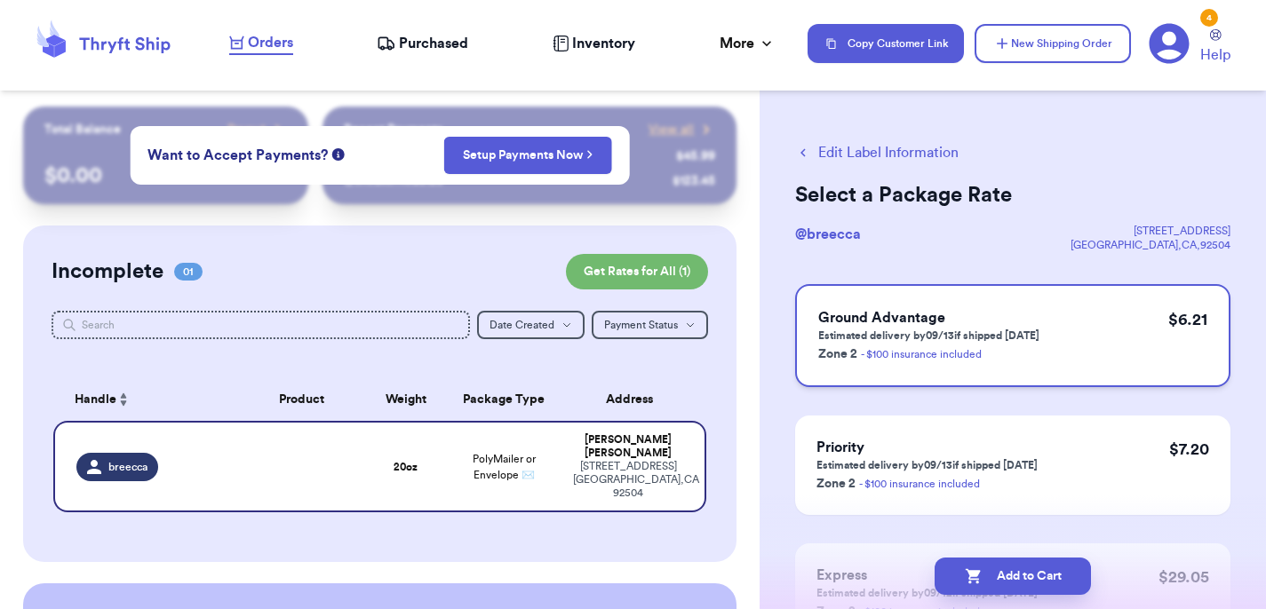
scroll to position [158, 0]
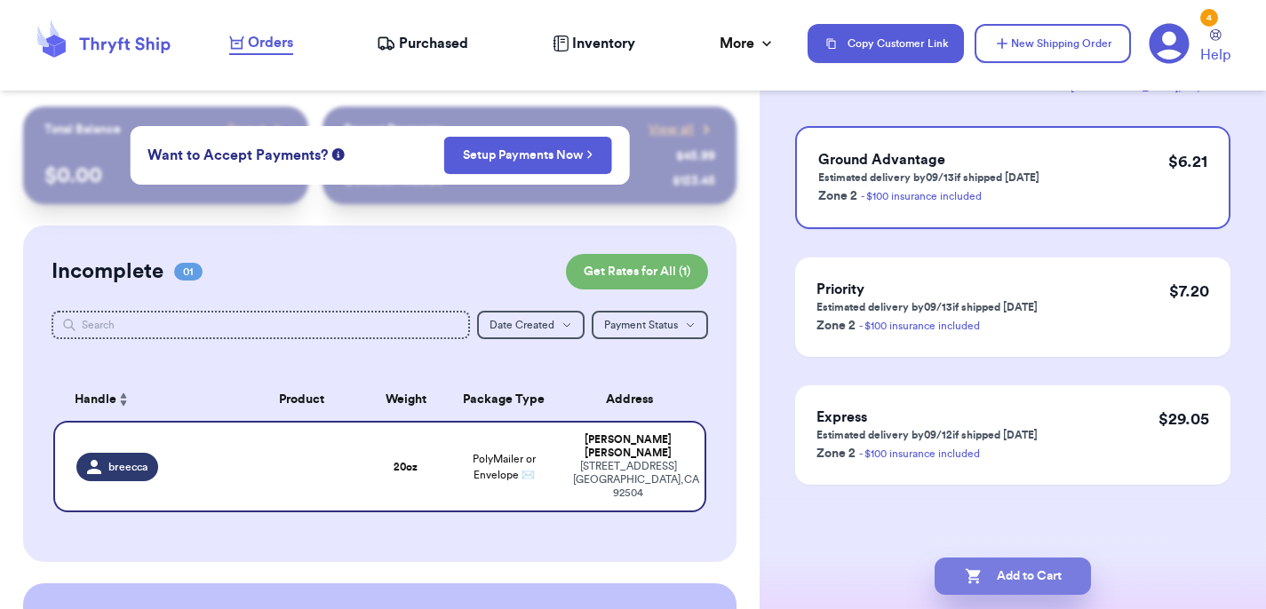
click at [1029, 564] on button "Add to Cart" at bounding box center [1013, 576] width 156 height 37
checkbox input "true"
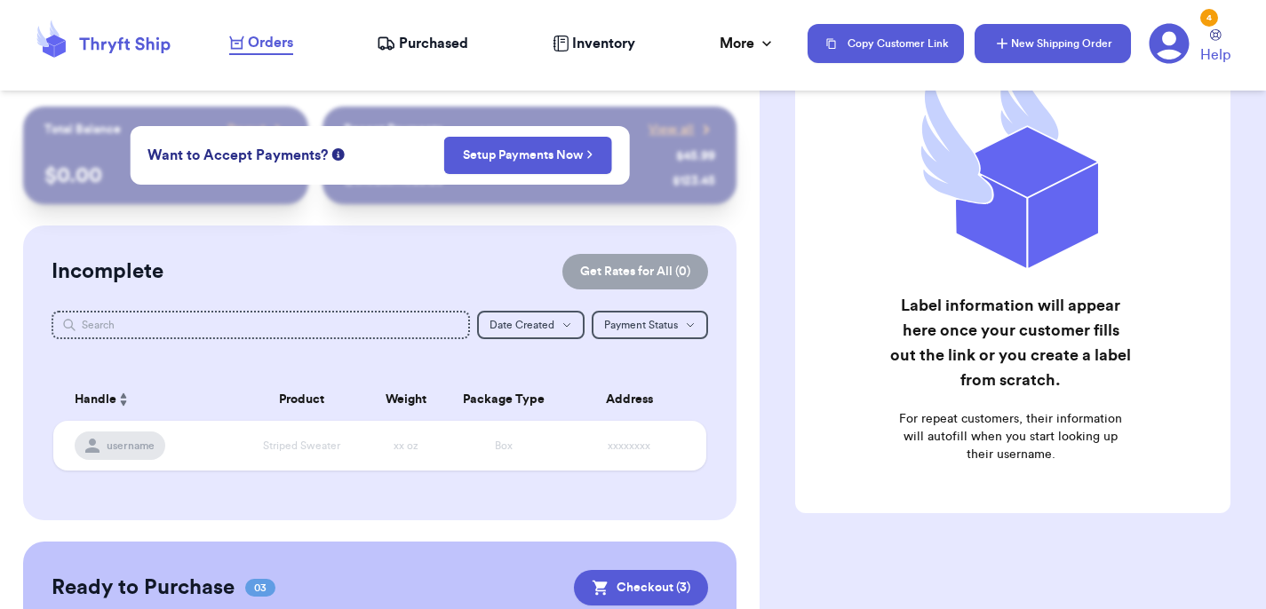
click at [1030, 50] on button "New Shipping Order" at bounding box center [1052, 43] width 156 height 39
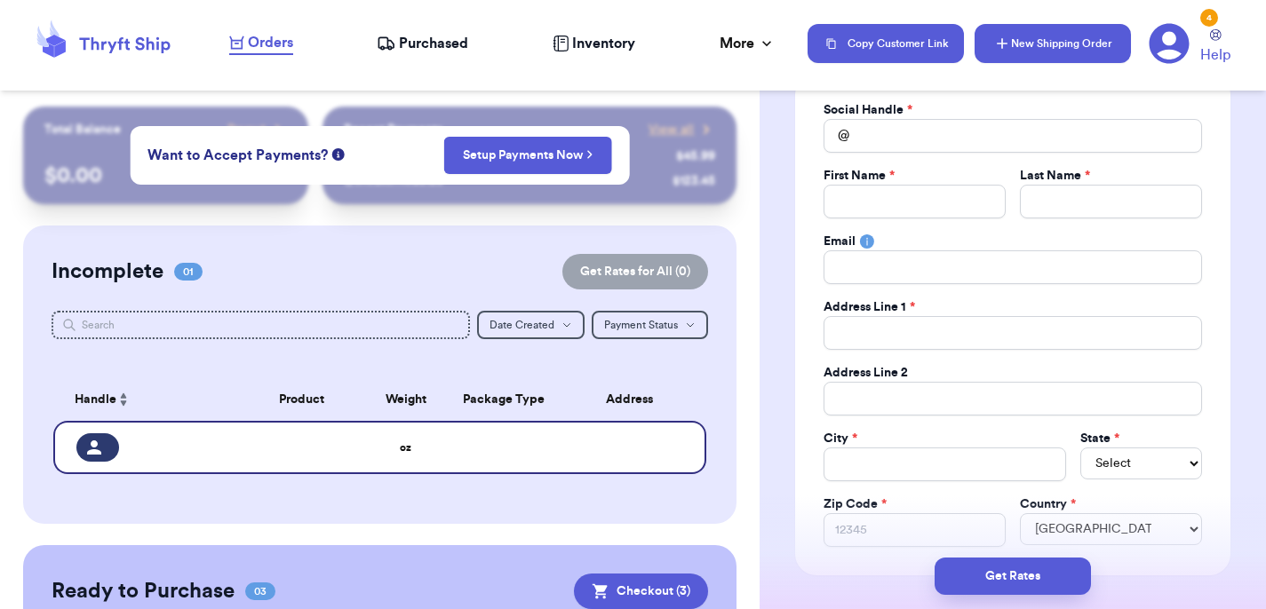
scroll to position [0, 0]
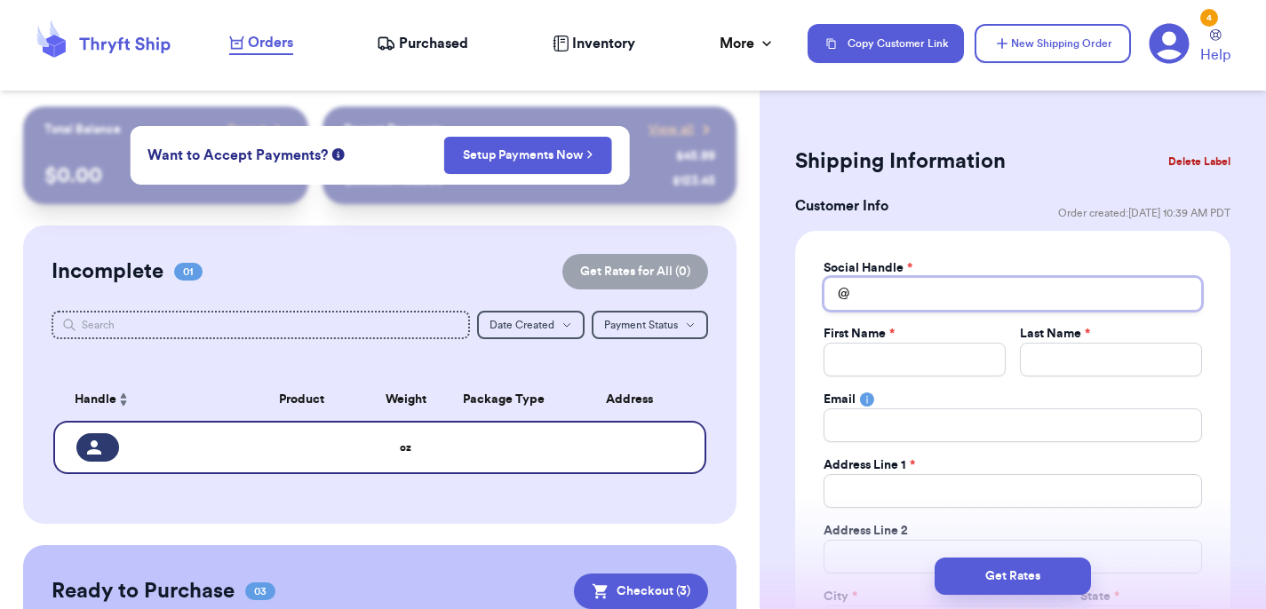
click at [896, 294] on input "Total Amount Paid" at bounding box center [1012, 294] width 378 height 34
type input "l"
type input "la"
type input "las"
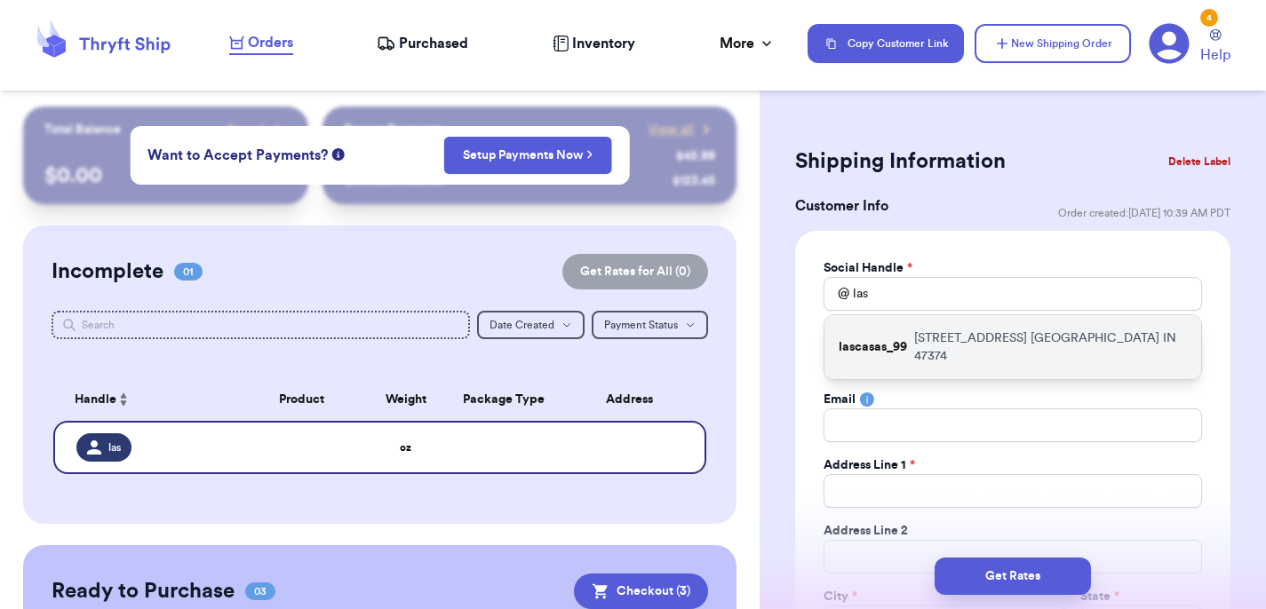
click at [911, 335] on div "lascasas_99 [STREET_ADDRESS]" at bounding box center [1012, 347] width 377 height 64
type input "lascasas_99"
type input "[PERSON_NAME]"
type input "[PERSON_NAME][EMAIL_ADDRESS][DOMAIN_NAME]"
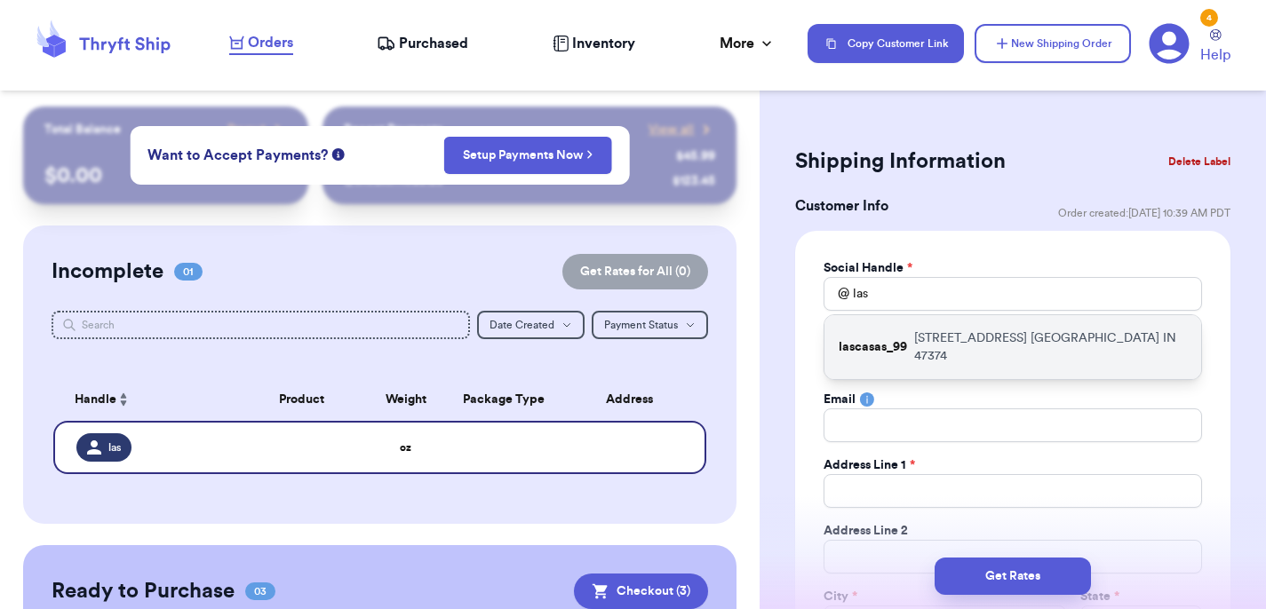
type input "[STREET_ADDRESS]"
type input "[GEOGRAPHIC_DATA]"
select select "IN"
type input "47374"
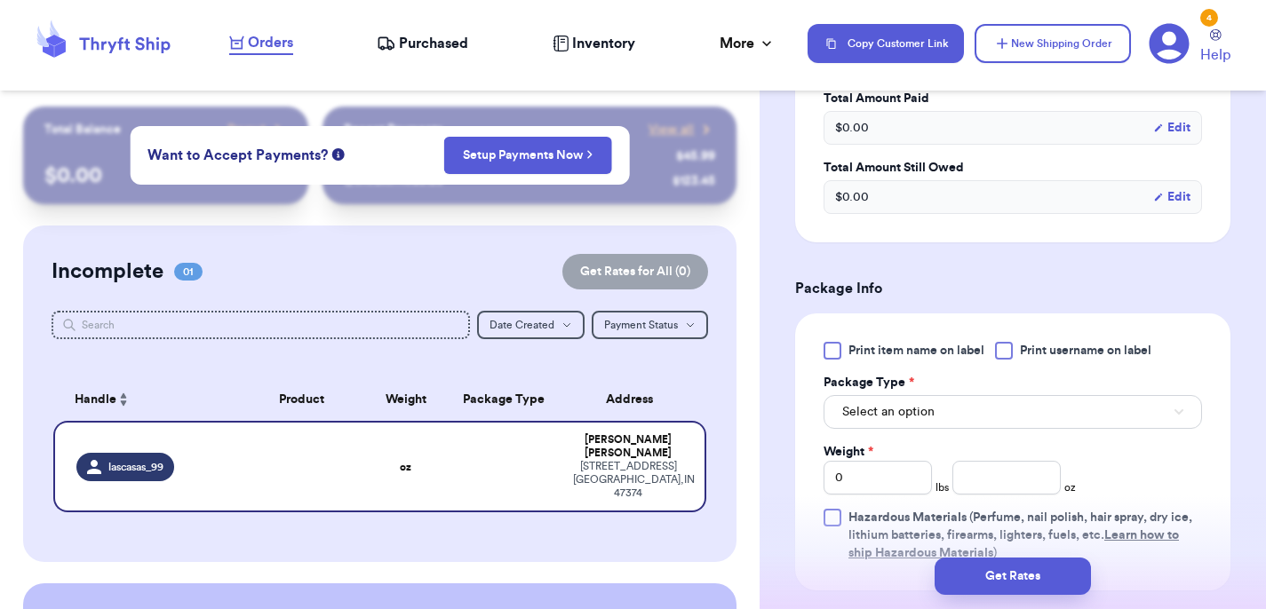
scroll to position [893, 0]
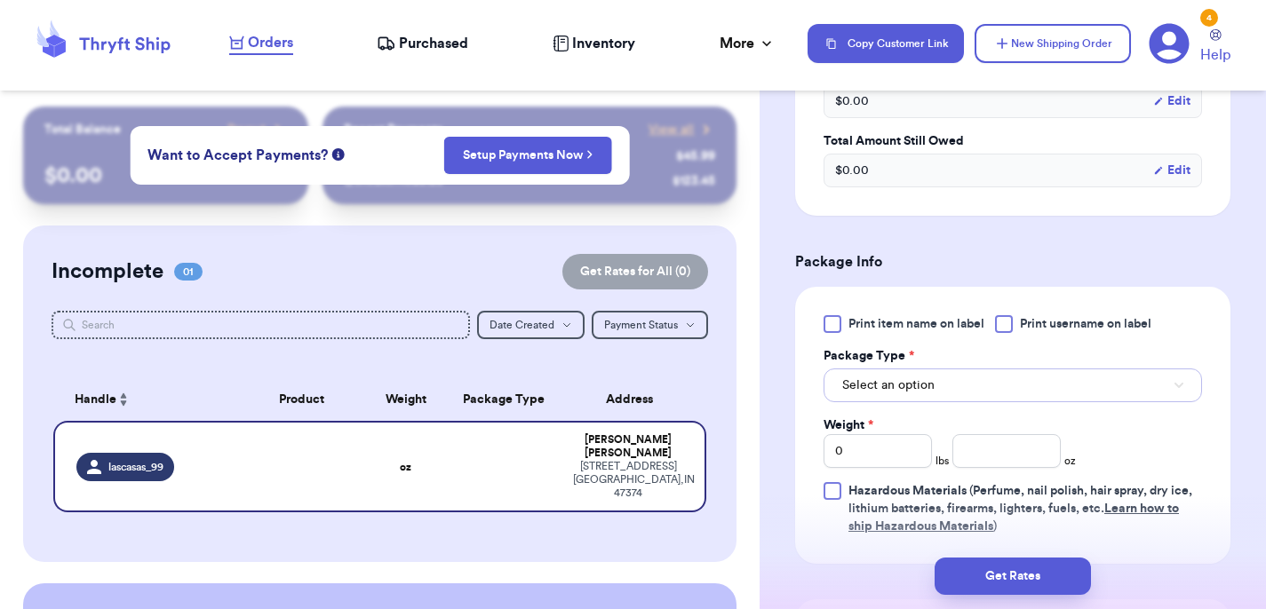
click at [940, 392] on button "Select an option" at bounding box center [1012, 386] width 378 height 34
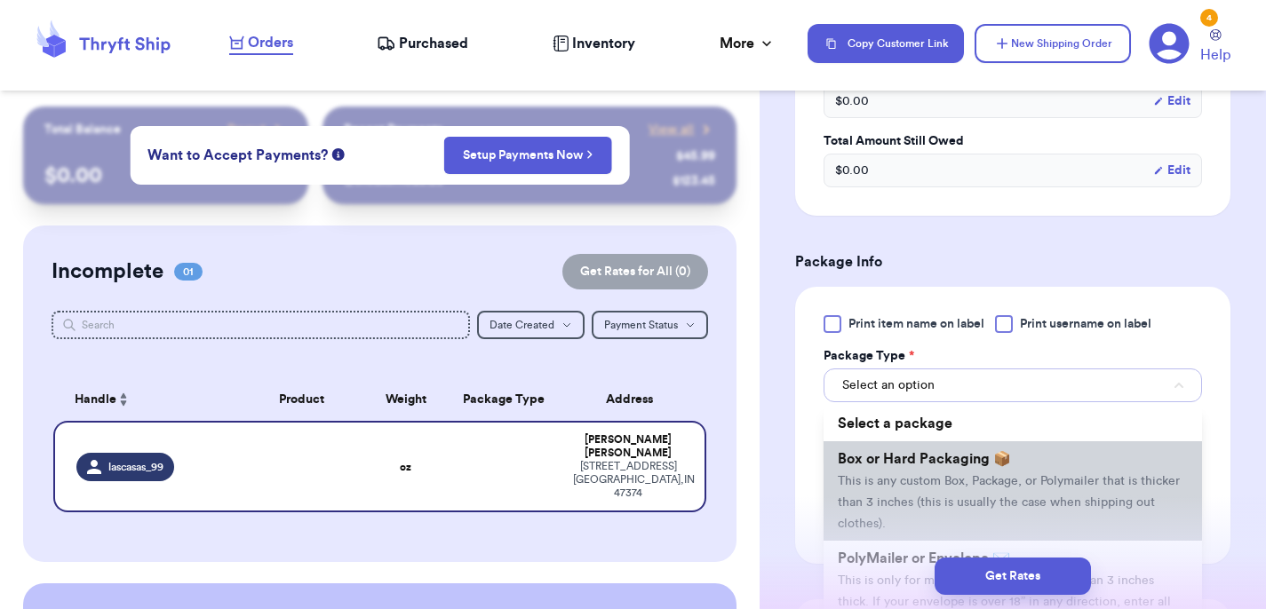
scroll to position [86, 0]
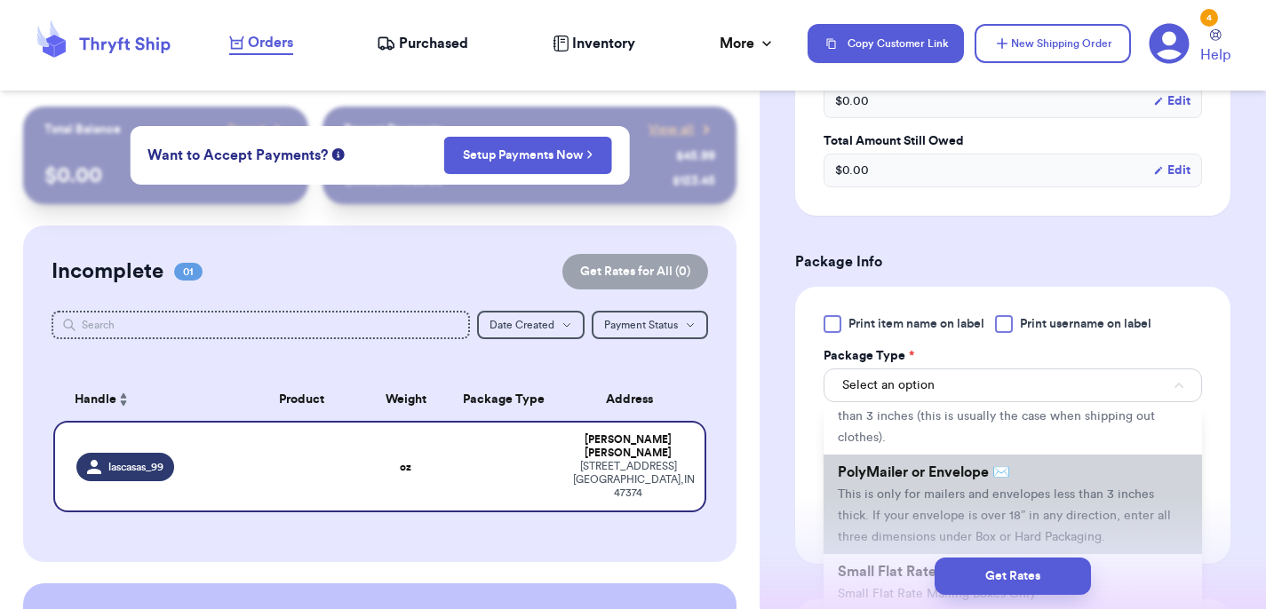
click at [929, 488] on li "PolyMailer or Envelope ✉️ This is only for mailers and envelopes less than 3 in…" at bounding box center [1012, 504] width 378 height 99
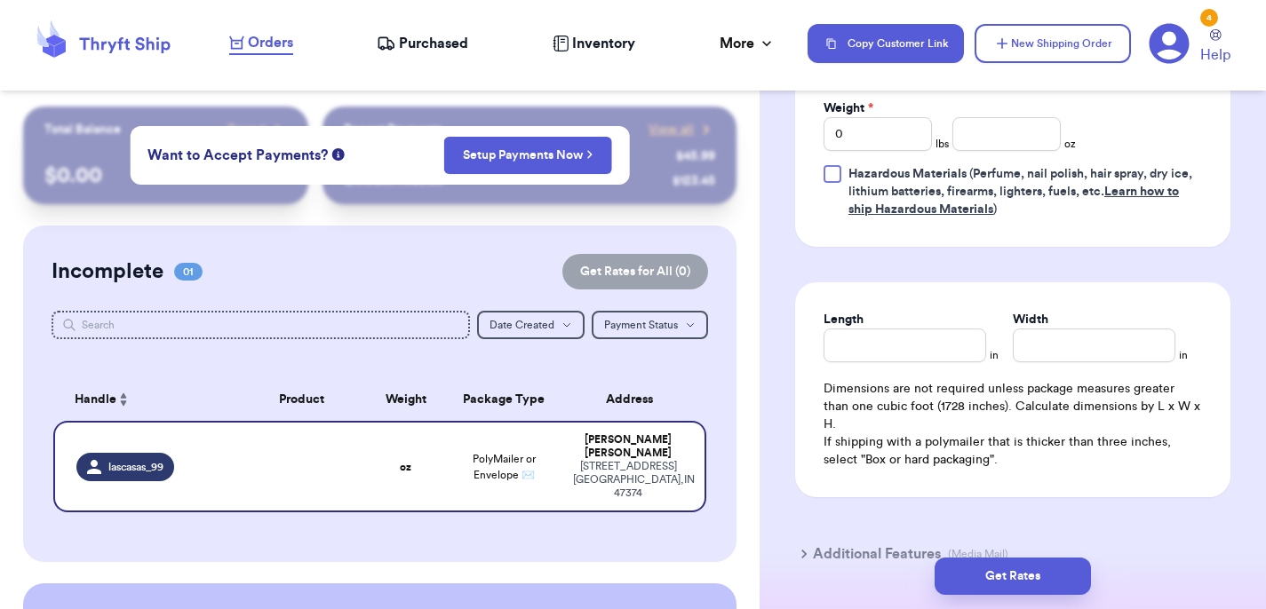
scroll to position [1212, 0]
click at [990, 141] on input "number" at bounding box center [1006, 132] width 108 height 34
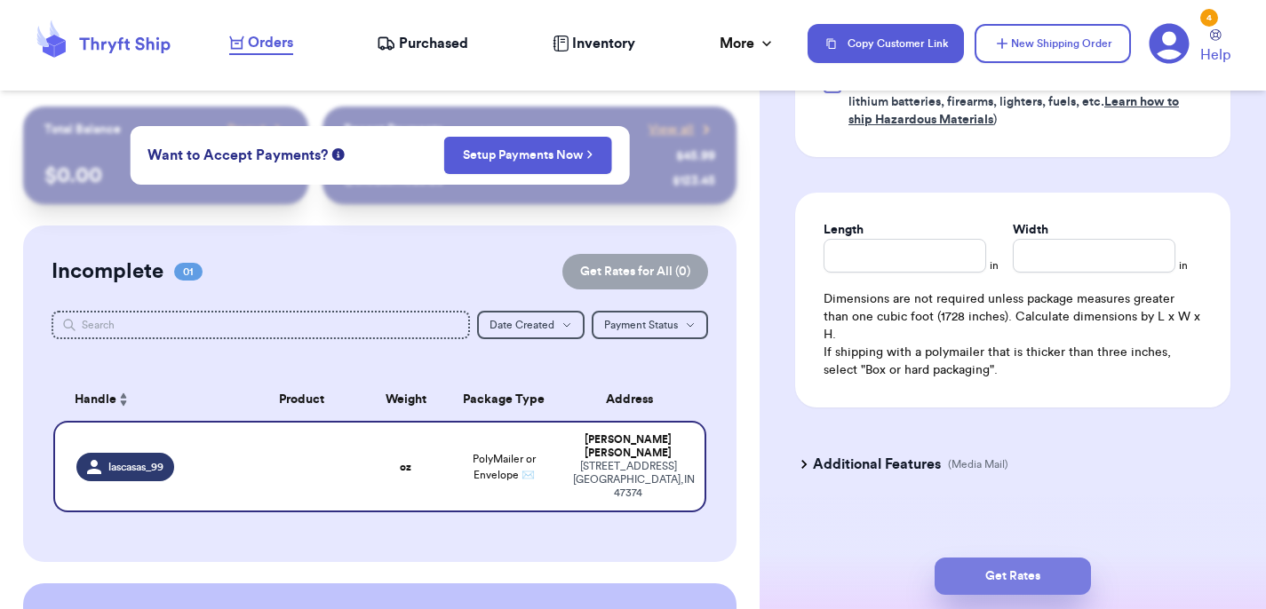
type input "7"
click at [1054, 560] on button "Get Rates" at bounding box center [1013, 576] width 156 height 37
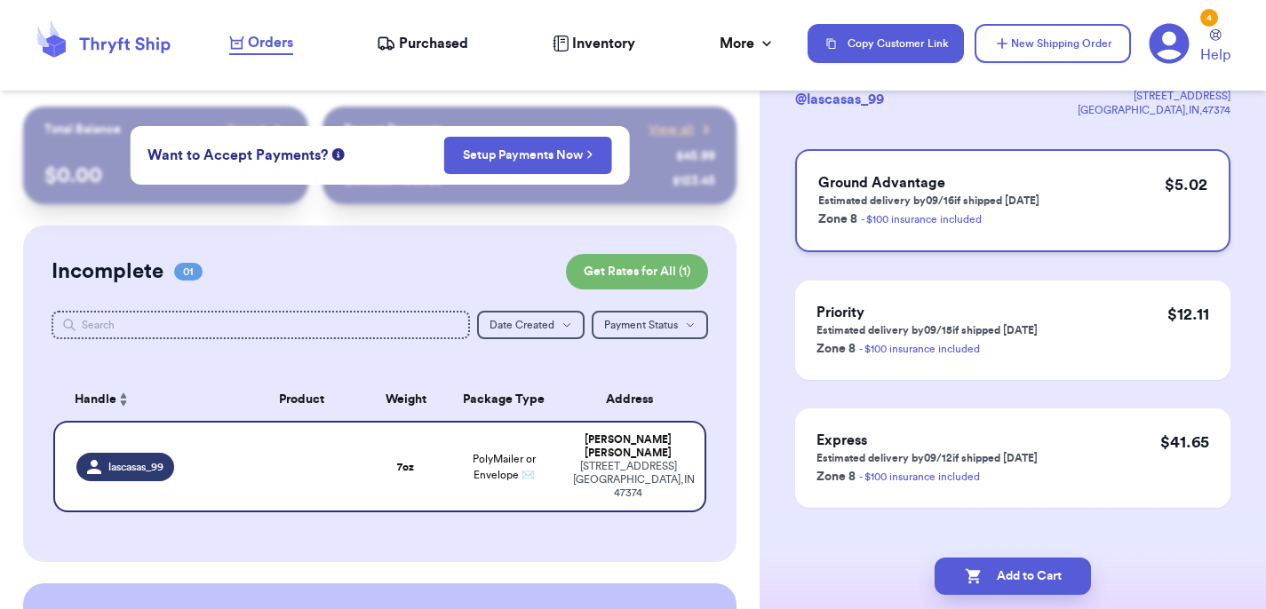
scroll to position [158, 0]
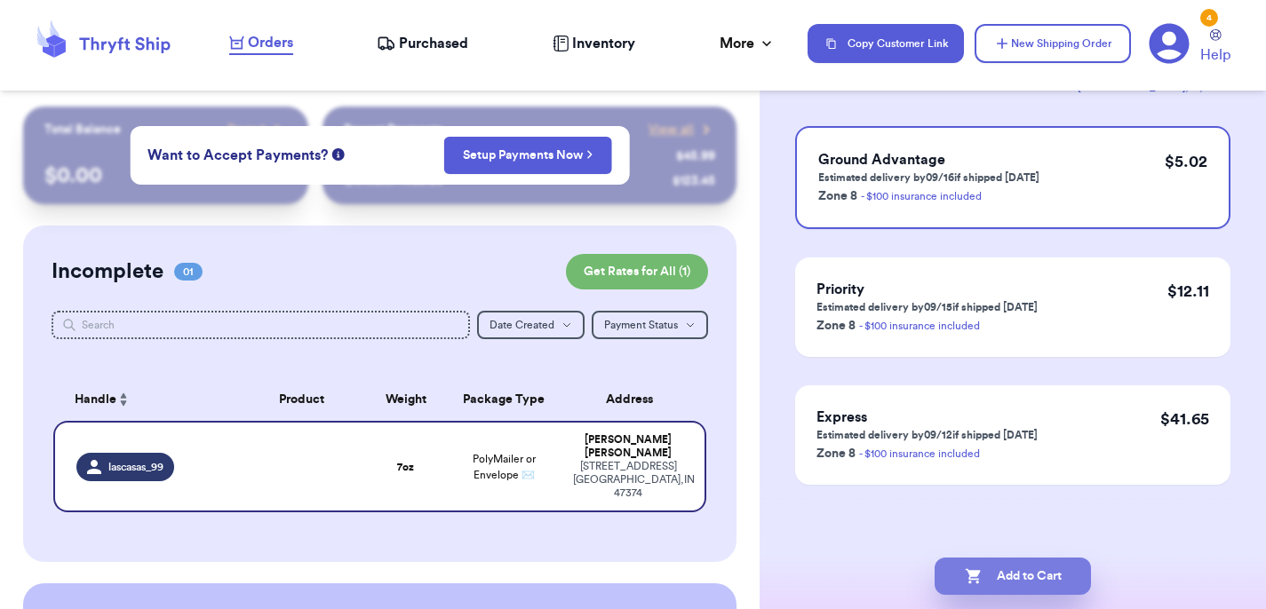
click at [1046, 564] on button "Add to Cart" at bounding box center [1013, 576] width 156 height 37
checkbox input "true"
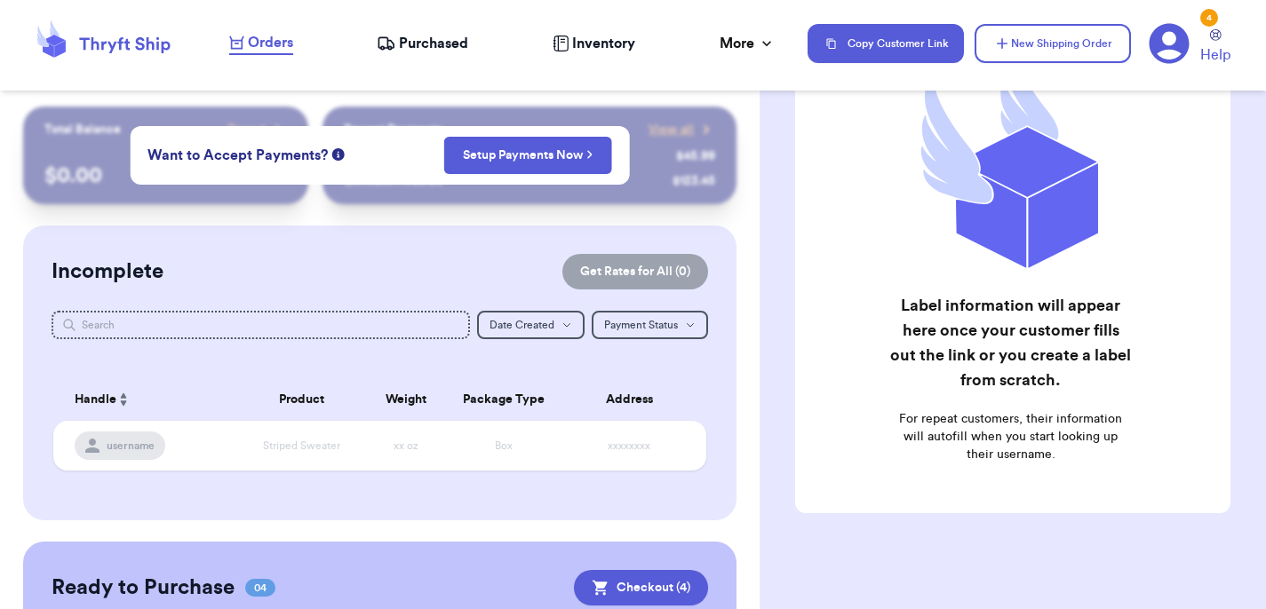
scroll to position [187, 0]
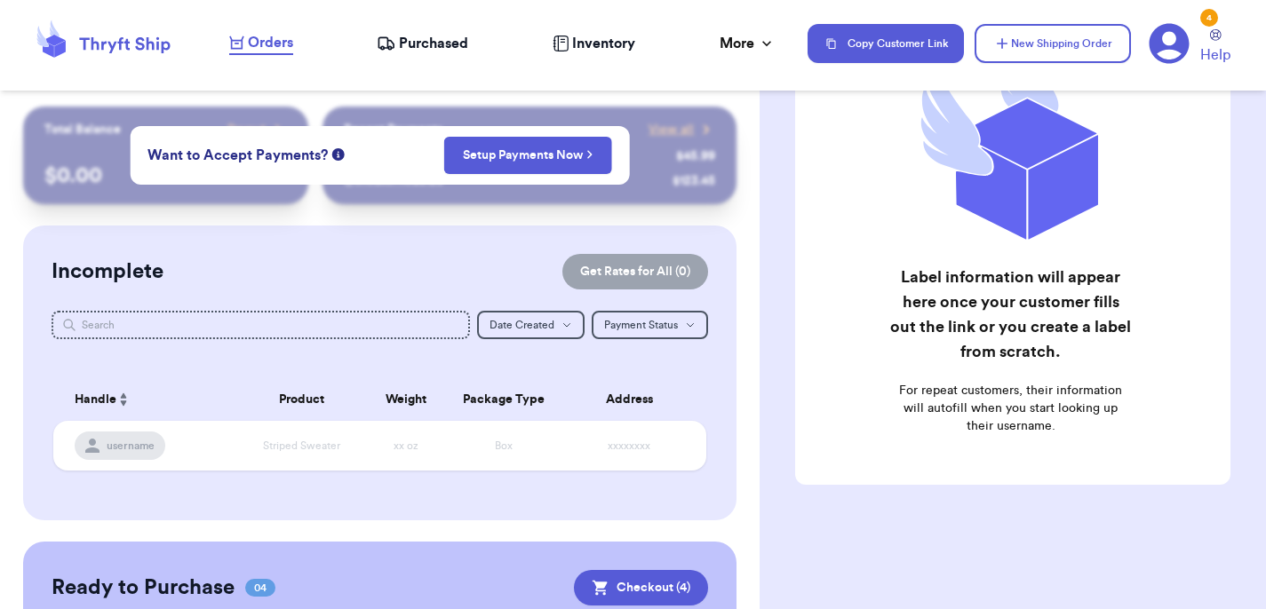
click at [1205, 14] on div "4" at bounding box center [1209, 18] width 18 height 18
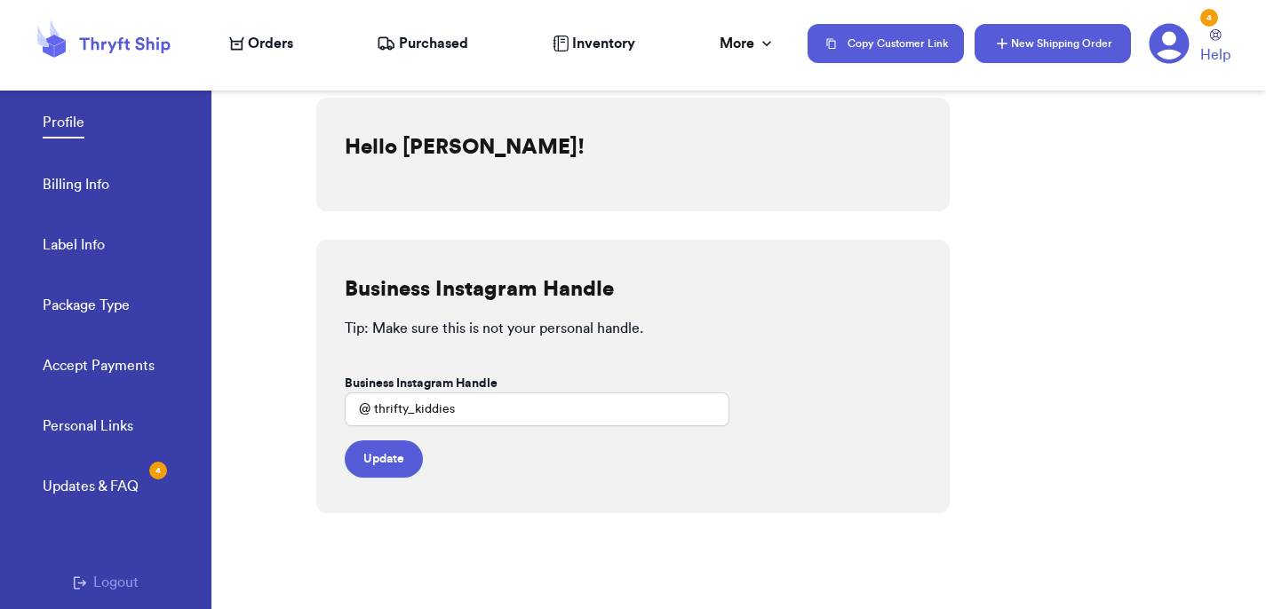
click at [1034, 31] on button "New Shipping Order" at bounding box center [1052, 43] width 156 height 39
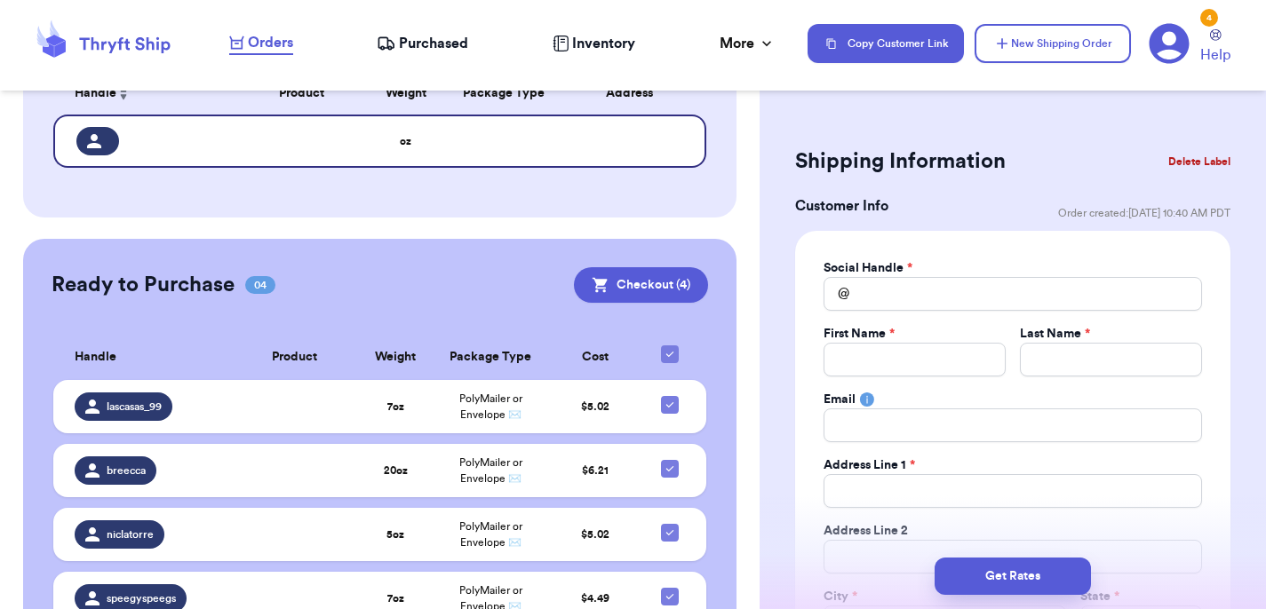
scroll to position [392, 0]
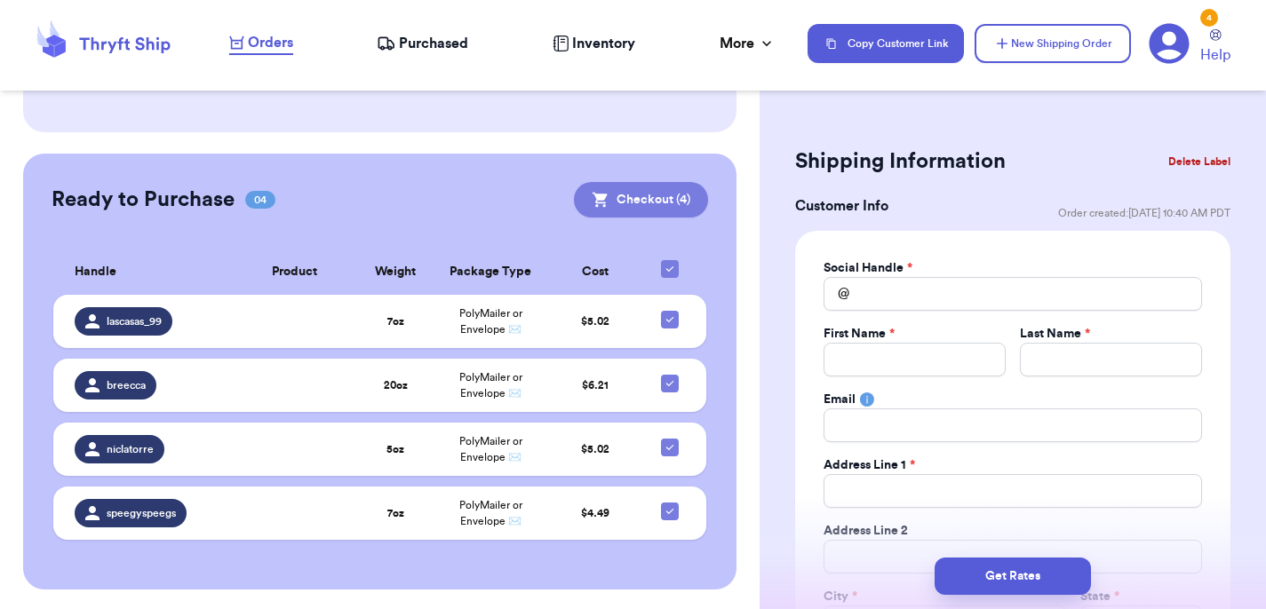
click at [644, 206] on button "Checkout ( 4 )" at bounding box center [641, 200] width 134 height 36
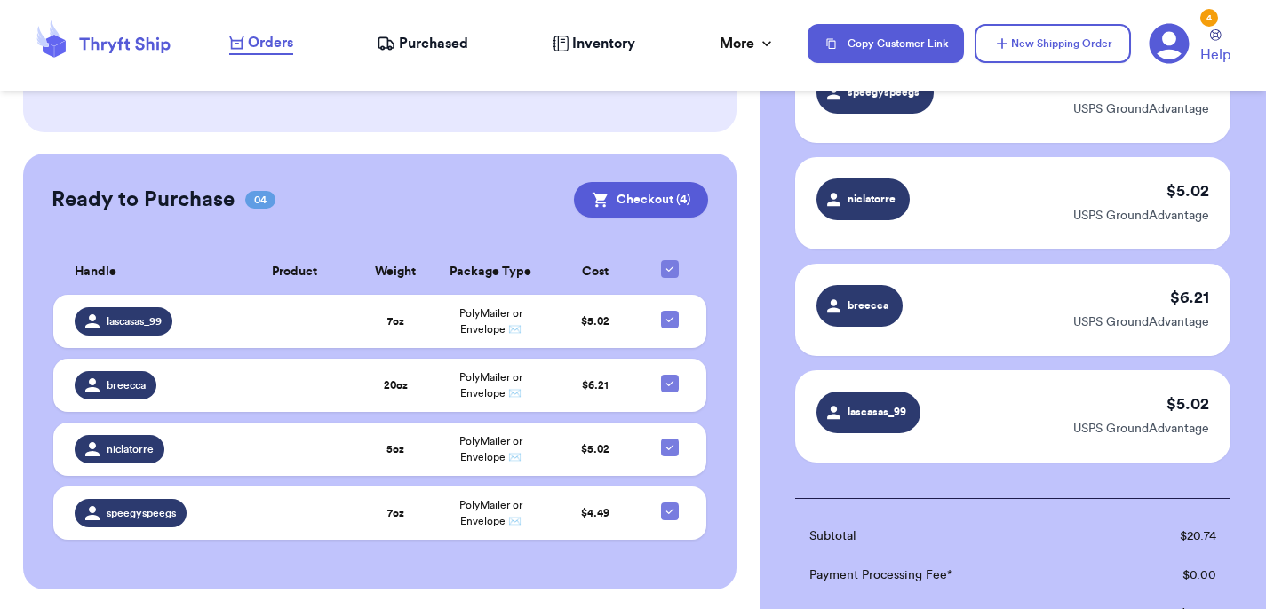
scroll to position [171, 0]
